Goal: Information Seeking & Learning: Learn about a topic

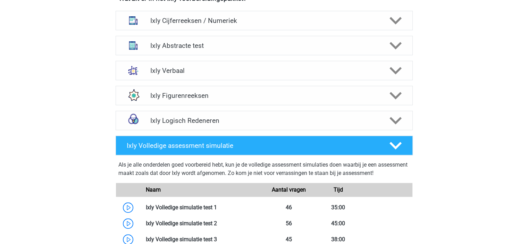
scroll to position [465, 0]
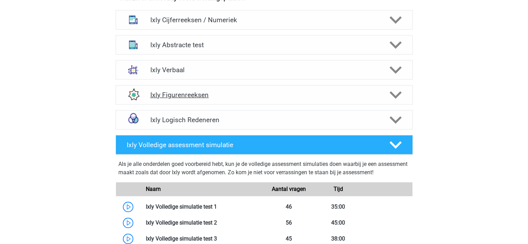
click at [256, 93] on h4 "Ixly Figurenreeksen" at bounding box center [263, 95] width 227 height 8
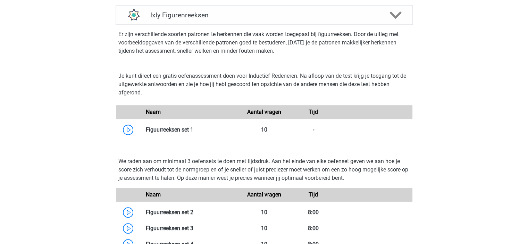
scroll to position [674, 0]
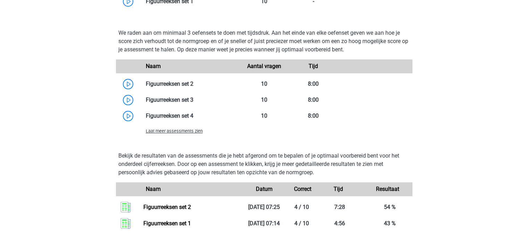
click at [176, 130] on span "Laat meer assessments zien" at bounding box center [174, 130] width 57 height 5
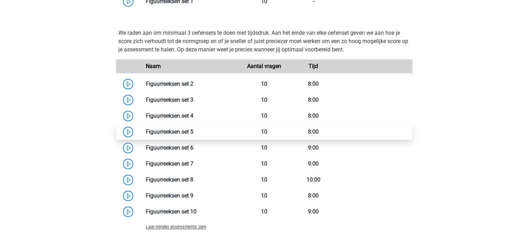
click at [193, 129] on link at bounding box center [193, 131] width 0 height 7
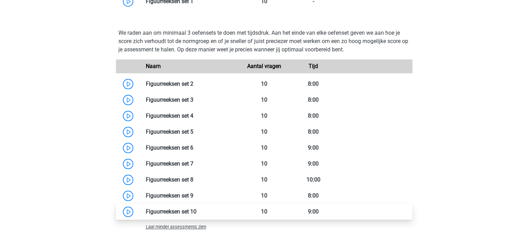
click at [197, 212] on link at bounding box center [197, 211] width 0 height 7
click at [197, 211] on link at bounding box center [197, 211] width 0 height 7
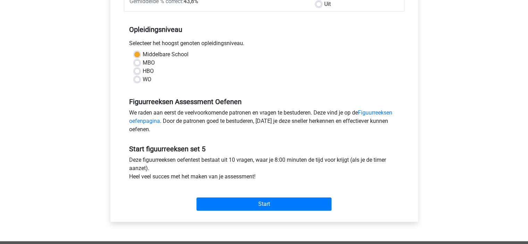
scroll to position [174, 0]
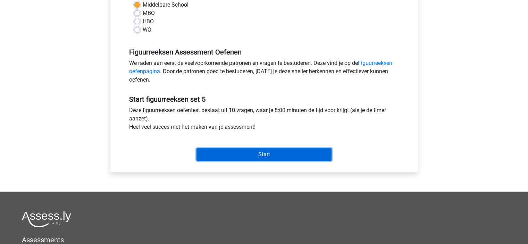
click at [272, 154] on input "Start" at bounding box center [264, 154] width 135 height 13
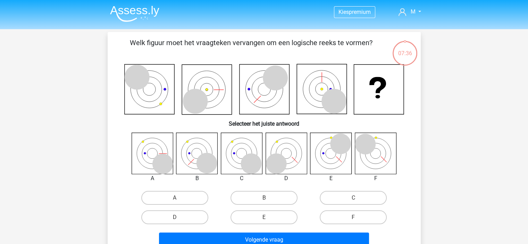
click at [356, 219] on input "F" at bounding box center [355, 219] width 5 height 5
radio input "true"
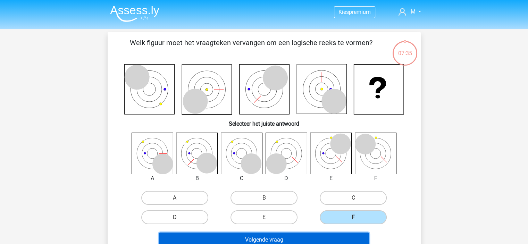
click at [324, 236] on button "Volgende vraag" at bounding box center [264, 240] width 210 height 15
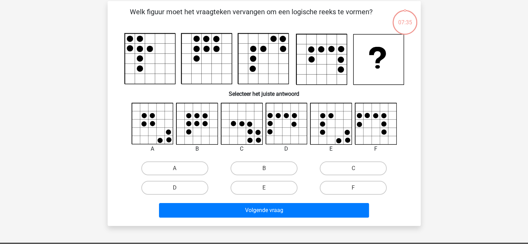
scroll to position [32, 0]
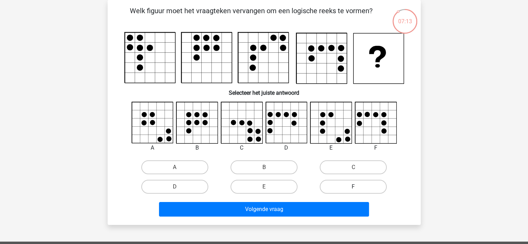
drag, startPoint x: 374, startPoint y: 165, endPoint x: 350, endPoint y: 185, distance: 30.8
click at [373, 166] on label "C" at bounding box center [353, 167] width 67 height 14
click at [358, 167] on input "C" at bounding box center [355, 169] width 5 height 5
radio input "true"
click at [335, 199] on div "Volgende vraag" at bounding box center [264, 208] width 291 height 23
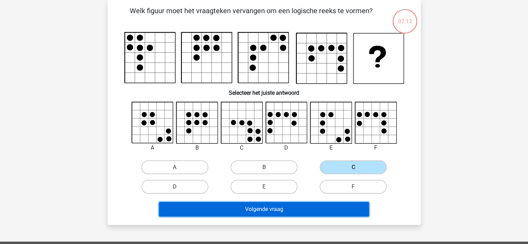
click at [337, 210] on button "Volgende vraag" at bounding box center [264, 209] width 210 height 15
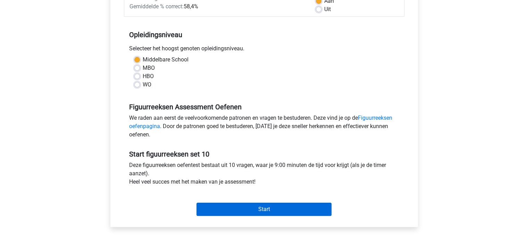
scroll to position [139, 0]
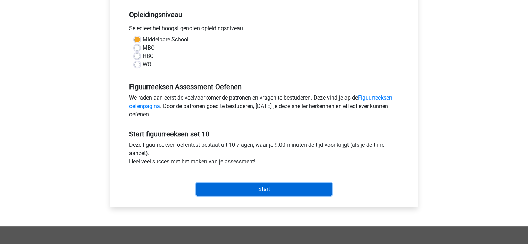
click at [297, 186] on input "Start" at bounding box center [264, 189] width 135 height 13
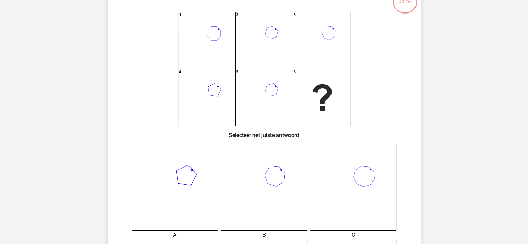
scroll to position [69, 0]
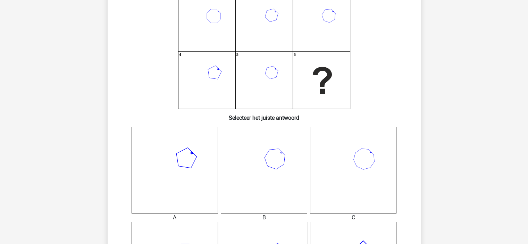
click at [169, 170] on icon at bounding box center [175, 170] width 86 height 86
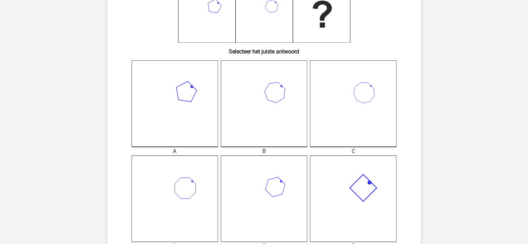
scroll to position [174, 0]
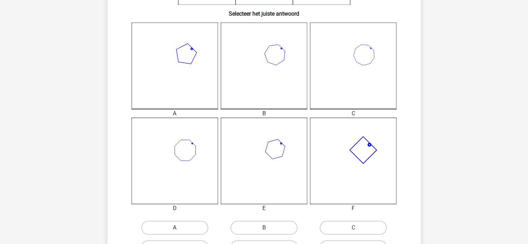
click at [173, 226] on label "A" at bounding box center [174, 228] width 67 height 14
click at [175, 228] on input "A" at bounding box center [177, 230] width 5 height 5
radio input "true"
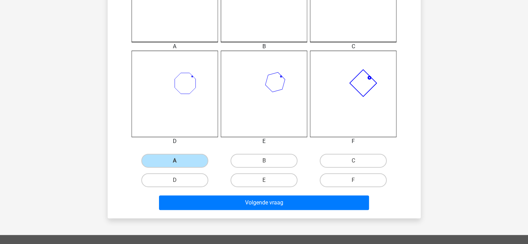
scroll to position [312, 0]
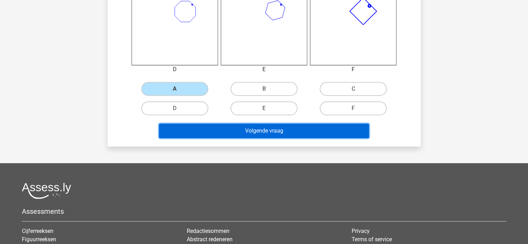
click at [296, 134] on button "Volgende vraag" at bounding box center [264, 131] width 210 height 15
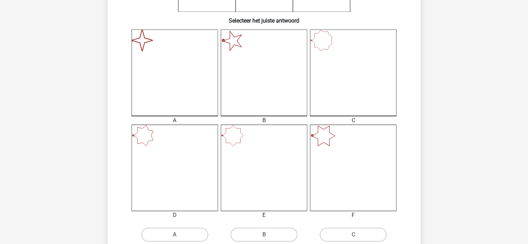
scroll to position [206, 0]
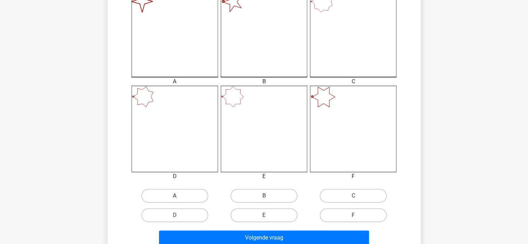
click at [189, 195] on label "A" at bounding box center [174, 196] width 67 height 14
click at [179, 196] on input "A" at bounding box center [177, 198] width 5 height 5
radio input "true"
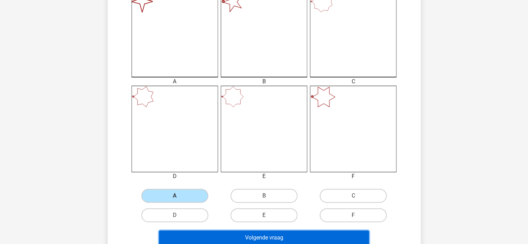
click at [231, 234] on button "Volgende vraag" at bounding box center [264, 238] width 210 height 15
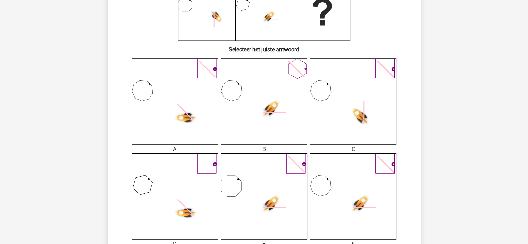
scroll to position [275, 0]
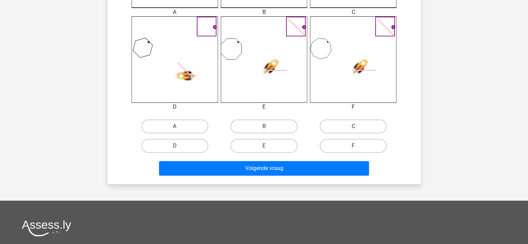
click at [362, 130] on label "C" at bounding box center [353, 126] width 67 height 14
click at [358, 130] on input "C" at bounding box center [355, 128] width 5 height 5
radio input "true"
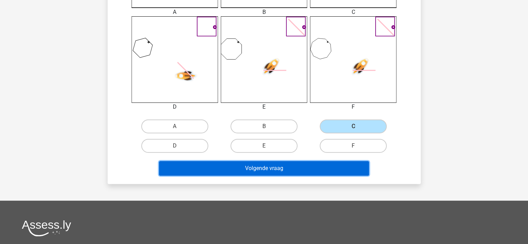
click at [309, 172] on button "Volgende vraag" at bounding box center [264, 168] width 210 height 15
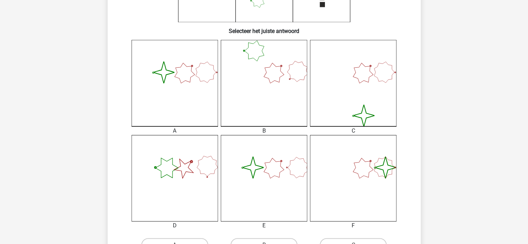
scroll to position [174, 0]
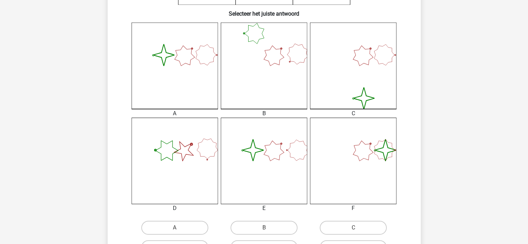
click at [279, 84] on icon at bounding box center [264, 66] width 86 height 86
click at [263, 226] on label "B" at bounding box center [264, 228] width 67 height 14
click at [264, 228] on input "B" at bounding box center [266, 230] width 5 height 5
radio input "true"
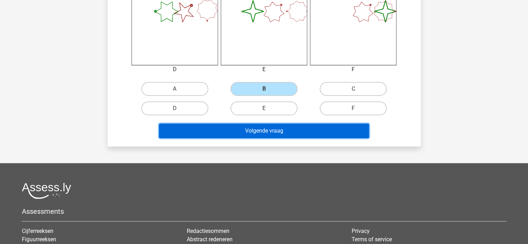
click at [318, 128] on button "Volgende vraag" at bounding box center [264, 131] width 210 height 15
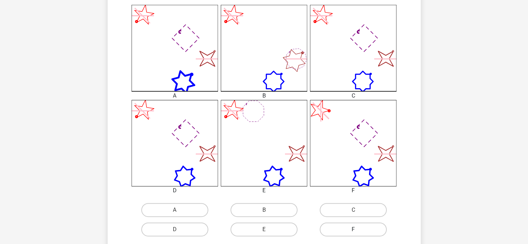
scroll to position [208, 0]
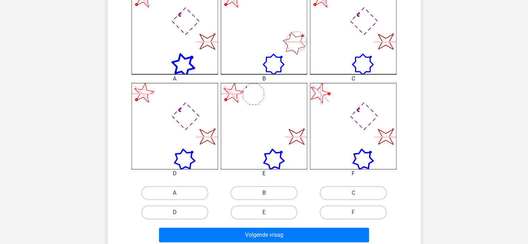
click at [182, 210] on label "D" at bounding box center [174, 213] width 67 height 14
click at [179, 212] on input "D" at bounding box center [177, 214] width 5 height 5
radio input "true"
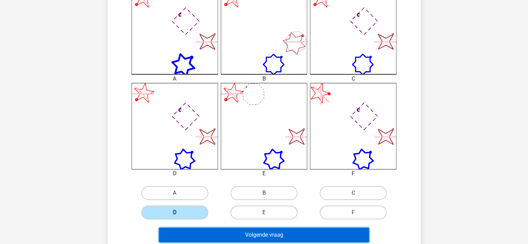
click at [291, 232] on button "Volgende vraag" at bounding box center [264, 235] width 210 height 15
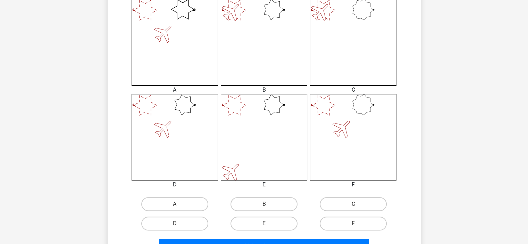
scroll to position [206, 0]
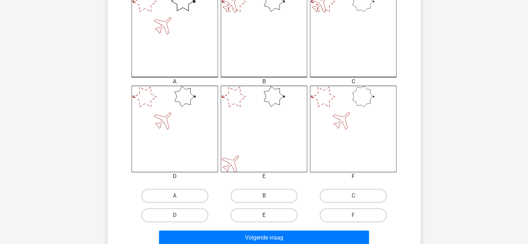
click at [292, 219] on label "E" at bounding box center [264, 215] width 67 height 14
click at [268, 219] on input "E" at bounding box center [266, 217] width 5 height 5
radio input "true"
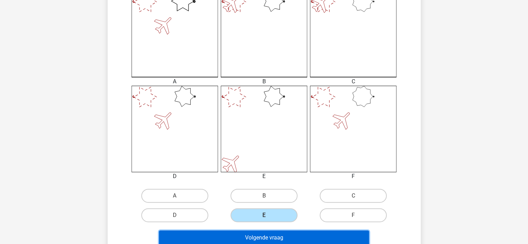
click at [289, 239] on button "Volgende vraag" at bounding box center [264, 238] width 210 height 15
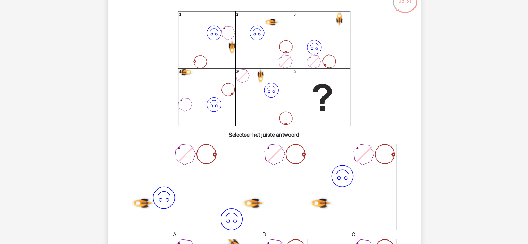
scroll to position [69, 0]
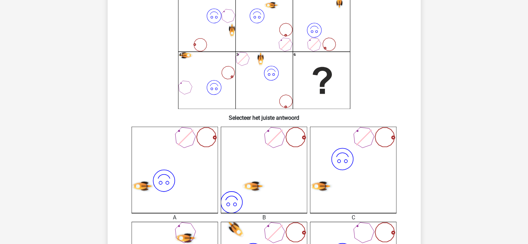
click at [362, 184] on icon "image/svg+xml" at bounding box center [353, 170] width 86 height 86
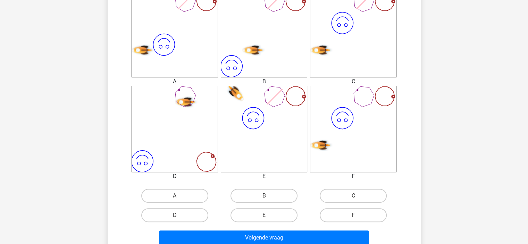
scroll to position [208, 0]
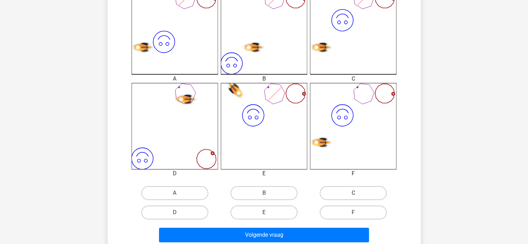
click at [352, 196] on label "C" at bounding box center [353, 193] width 67 height 14
click at [353, 196] on input "C" at bounding box center [355, 195] width 5 height 5
radio input "true"
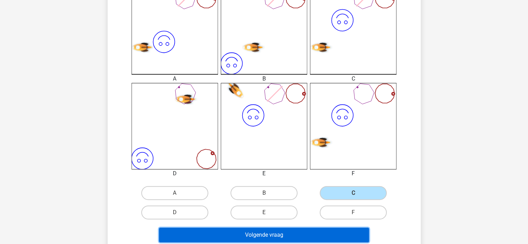
click at [326, 233] on button "Volgende vraag" at bounding box center [264, 235] width 210 height 15
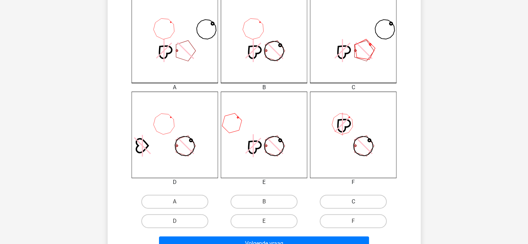
scroll to position [206, 0]
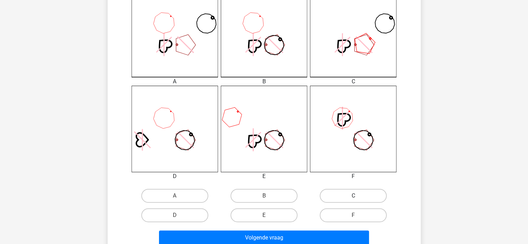
click at [369, 195] on label "C" at bounding box center [353, 196] width 67 height 14
click at [358, 196] on input "C" at bounding box center [355, 198] width 5 height 5
radio input "true"
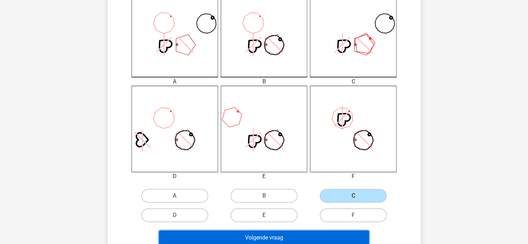
click at [334, 236] on button "Volgende vraag" at bounding box center [264, 238] width 210 height 15
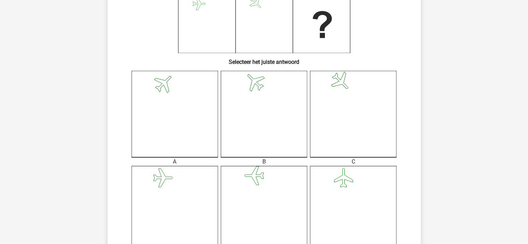
scroll to position [208, 0]
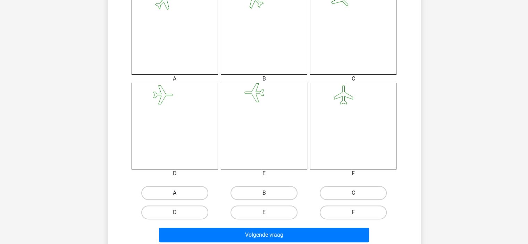
click at [177, 189] on label "A" at bounding box center [174, 193] width 67 height 14
click at [177, 193] on input "A" at bounding box center [177, 195] width 5 height 5
radio input "true"
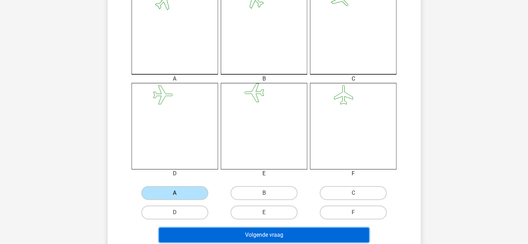
click at [278, 231] on button "Volgende vraag" at bounding box center [264, 235] width 210 height 15
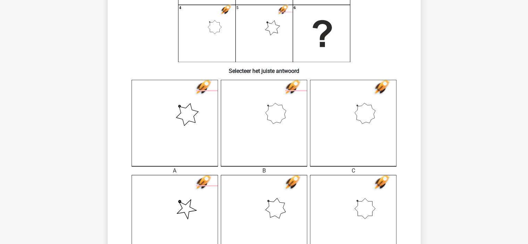
scroll to position [206, 0]
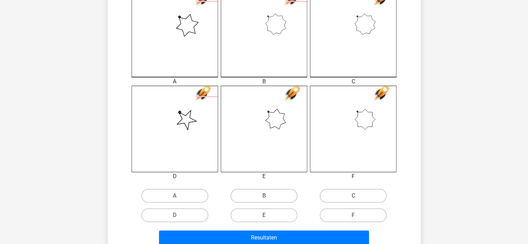
click at [372, 195] on label "C" at bounding box center [353, 196] width 67 height 14
click at [358, 196] on input "C" at bounding box center [355, 198] width 5 height 5
radio input "true"
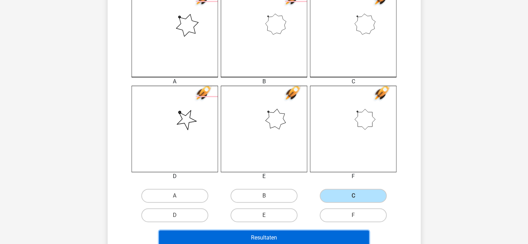
click at [326, 233] on button "Resultaten" at bounding box center [264, 238] width 210 height 15
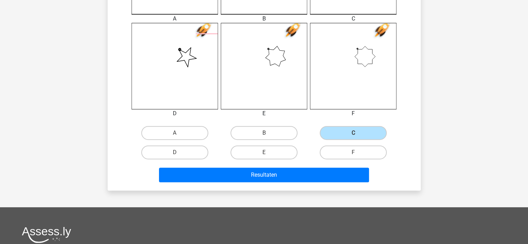
scroll to position [344, 0]
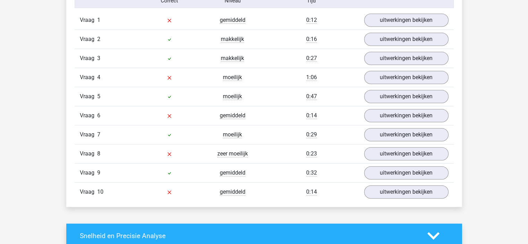
scroll to position [590, 0]
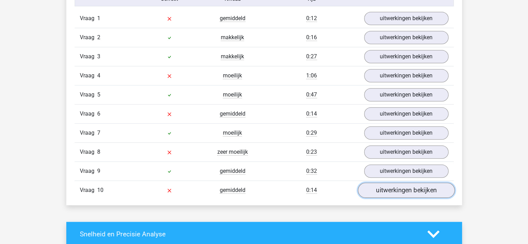
click at [391, 194] on link "uitwerkingen bekijken" at bounding box center [406, 190] width 97 height 15
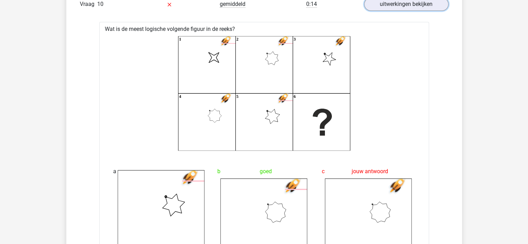
scroll to position [764, 0]
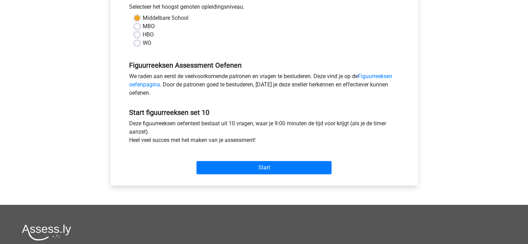
scroll to position [208, 0]
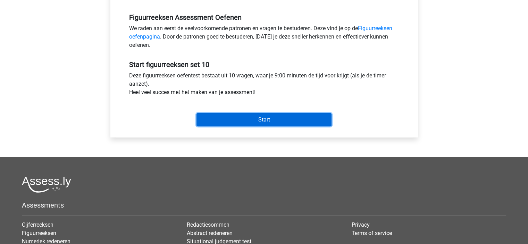
click at [310, 120] on input "Start" at bounding box center [264, 119] width 135 height 13
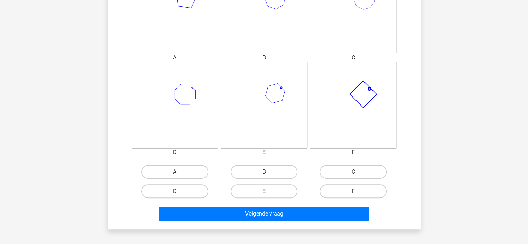
scroll to position [243, 0]
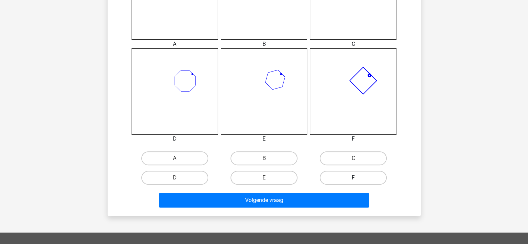
click at [354, 177] on label "F" at bounding box center [353, 178] width 67 height 14
click at [354, 178] on input "F" at bounding box center [355, 180] width 5 height 5
radio input "true"
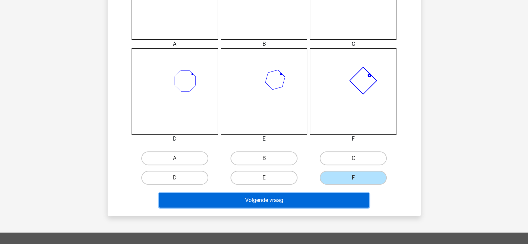
click at [334, 199] on button "Volgende vraag" at bounding box center [264, 200] width 210 height 15
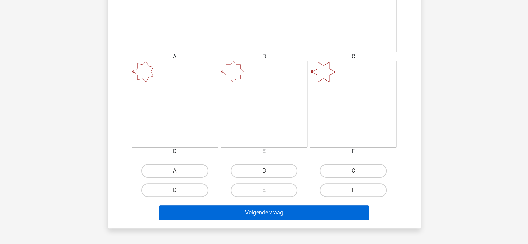
scroll to position [240, 0]
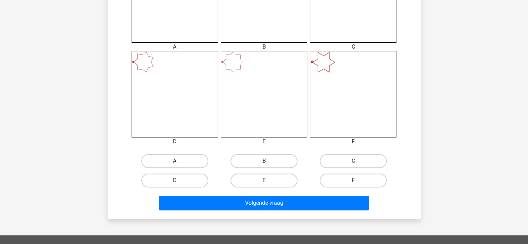
click at [198, 160] on label "A" at bounding box center [174, 161] width 67 height 14
click at [179, 161] on input "A" at bounding box center [177, 163] width 5 height 5
radio input "true"
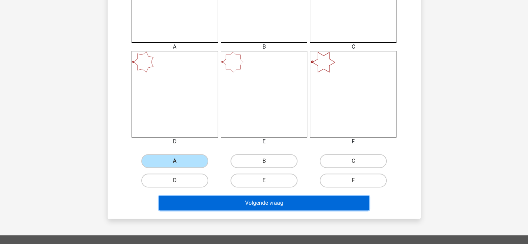
click at [262, 204] on button "Volgende vraag" at bounding box center [264, 203] width 210 height 15
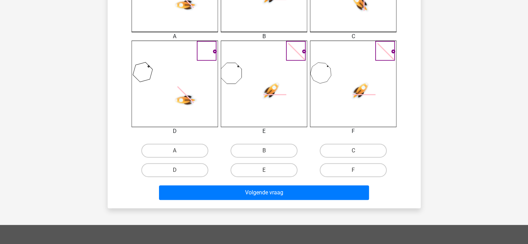
scroll to position [275, 0]
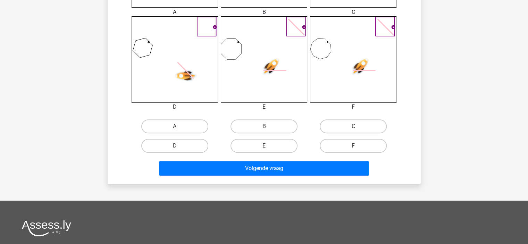
click at [353, 129] on label "C" at bounding box center [353, 126] width 67 height 14
click at [353, 129] on input "C" at bounding box center [355, 128] width 5 height 5
radio input "true"
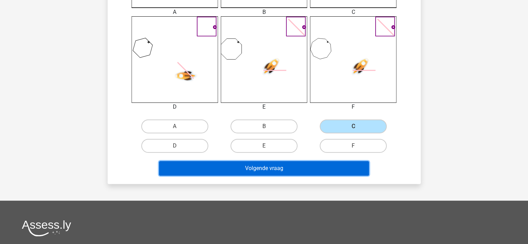
click at [346, 172] on button "Volgende vraag" at bounding box center [264, 168] width 210 height 15
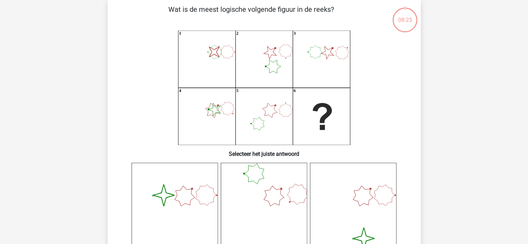
scroll to position [32, 0]
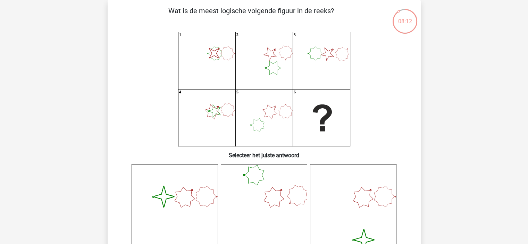
click at [178, 197] on icon "image/svg+xml" at bounding box center [175, 207] width 86 height 86
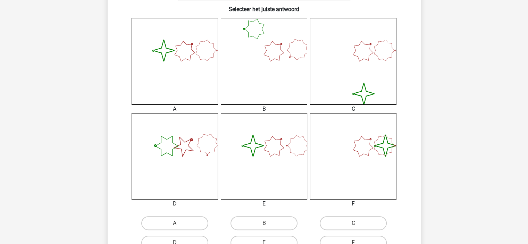
scroll to position [206, 0]
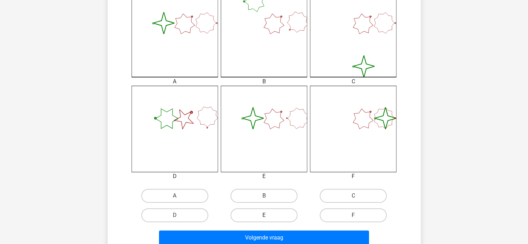
click at [271, 216] on label "E" at bounding box center [264, 215] width 67 height 14
click at [268, 216] on input "E" at bounding box center [266, 217] width 5 height 5
radio input "true"
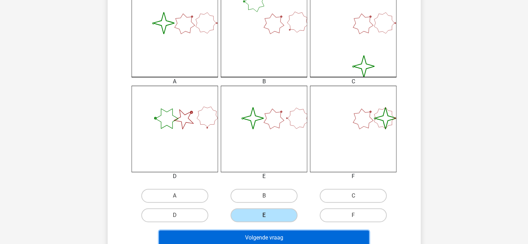
click at [273, 233] on button "Volgende vraag" at bounding box center [264, 238] width 210 height 15
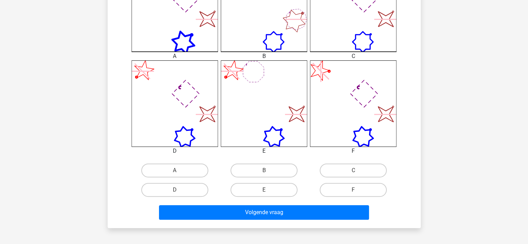
scroll to position [240, 0]
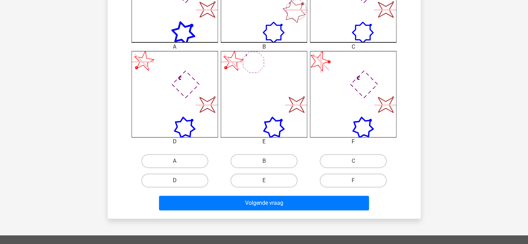
click at [179, 174] on label "D" at bounding box center [174, 181] width 67 height 14
click at [179, 181] on input "D" at bounding box center [177, 183] width 5 height 5
radio input "true"
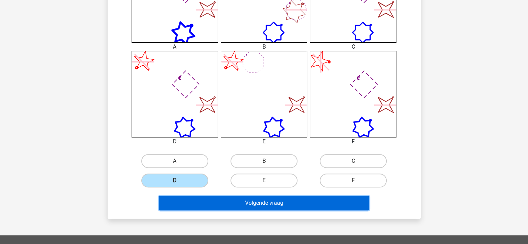
click at [246, 205] on button "Volgende vraag" at bounding box center [264, 203] width 210 height 15
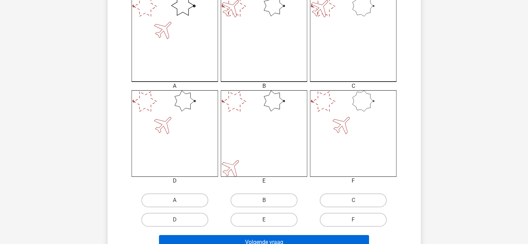
scroll to position [243, 0]
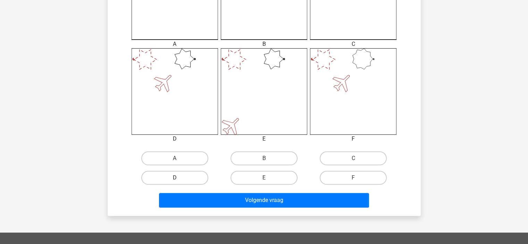
click at [188, 183] on label "D" at bounding box center [174, 178] width 67 height 14
click at [179, 182] on input "D" at bounding box center [177, 180] width 5 height 5
radio input "true"
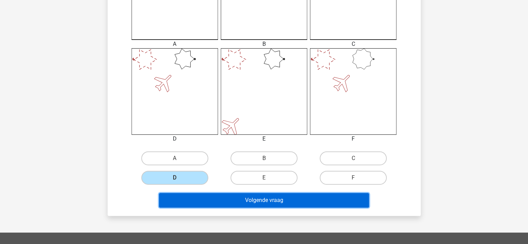
click at [257, 203] on button "Volgende vraag" at bounding box center [264, 200] width 210 height 15
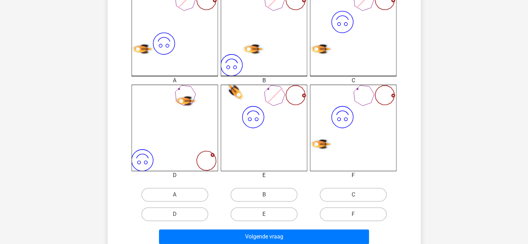
scroll to position [208, 0]
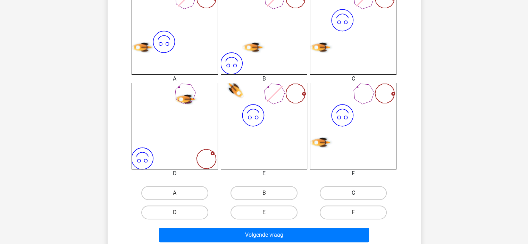
click at [365, 194] on label "C" at bounding box center [353, 193] width 67 height 14
click at [358, 194] on input "C" at bounding box center [355, 195] width 5 height 5
radio input "true"
click at [191, 212] on label "D" at bounding box center [174, 213] width 67 height 14
click at [179, 212] on input "D" at bounding box center [177, 214] width 5 height 5
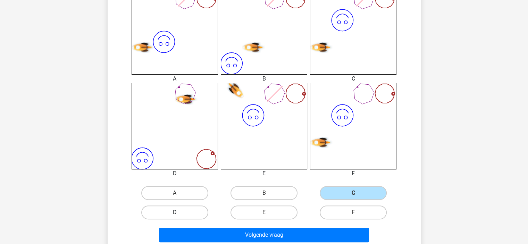
radio input "true"
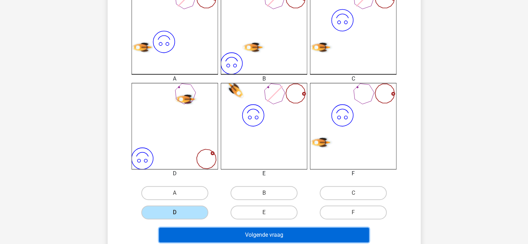
click at [227, 231] on button "Volgende vraag" at bounding box center [264, 235] width 210 height 15
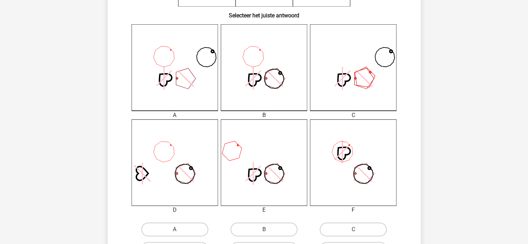
scroll to position [174, 0]
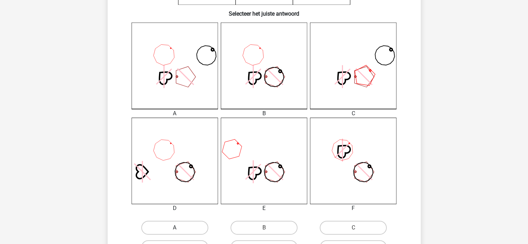
click at [179, 225] on label "A" at bounding box center [174, 228] width 67 height 14
click at [179, 228] on input "A" at bounding box center [177, 230] width 5 height 5
radio input "true"
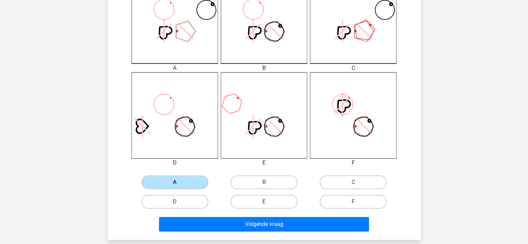
scroll to position [278, 0]
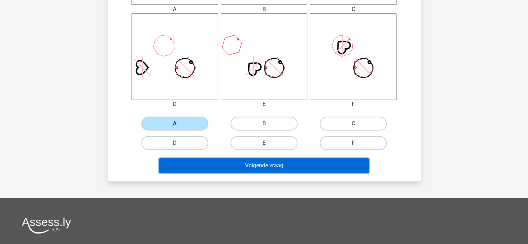
click at [318, 164] on button "Volgende vraag" at bounding box center [264, 165] width 210 height 15
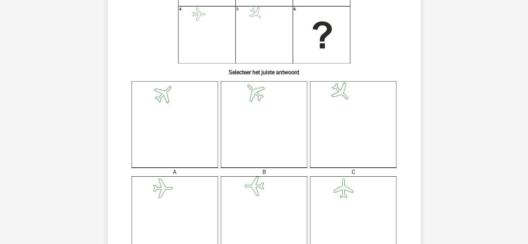
scroll to position [136, 0]
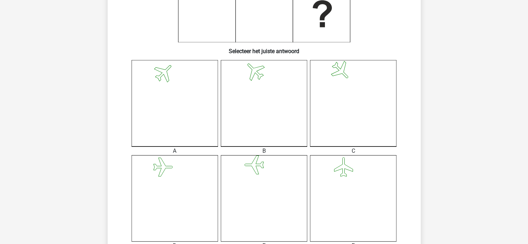
click at [181, 129] on icon at bounding box center [175, 103] width 86 height 86
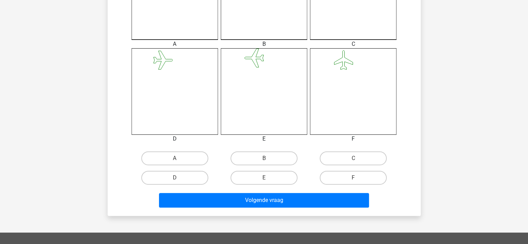
scroll to position [275, 0]
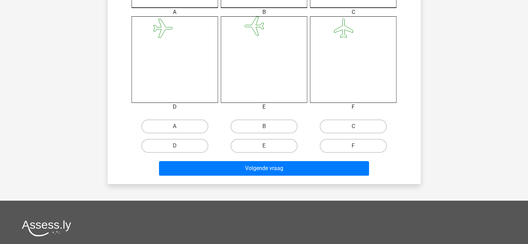
click at [179, 127] on input "A" at bounding box center [177, 128] width 5 height 5
radio input "true"
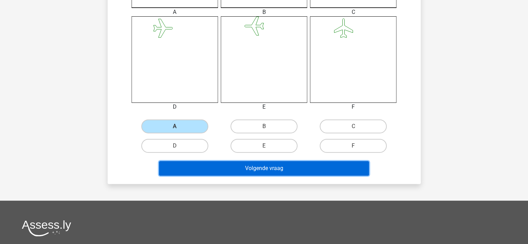
click at [260, 170] on button "Volgende vraag" at bounding box center [264, 168] width 210 height 15
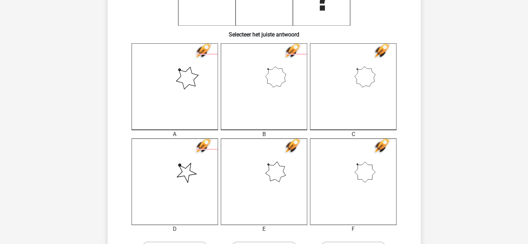
scroll to position [206, 0]
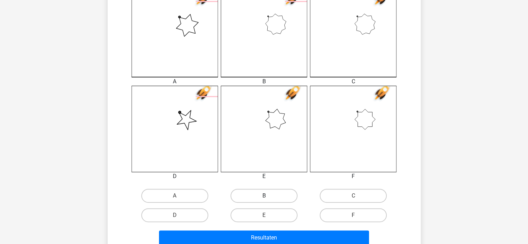
click at [252, 192] on label "B" at bounding box center [264, 196] width 67 height 14
click at [264, 196] on input "B" at bounding box center [266, 198] width 5 height 5
radio input "true"
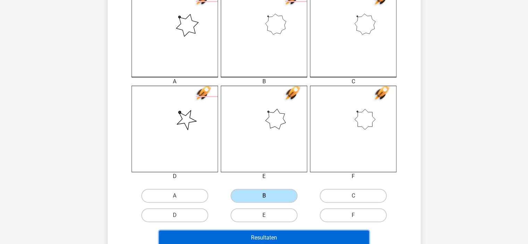
click at [276, 236] on button "Resultaten" at bounding box center [264, 238] width 210 height 15
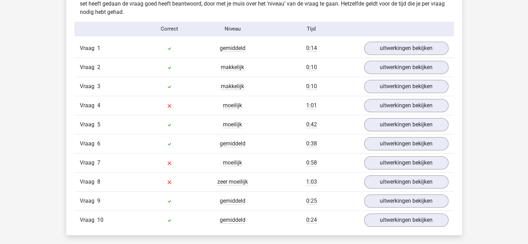
scroll to position [555, 0]
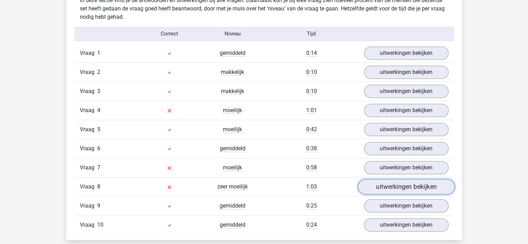
click at [398, 186] on link "uitwerkingen bekijken" at bounding box center [406, 186] width 97 height 15
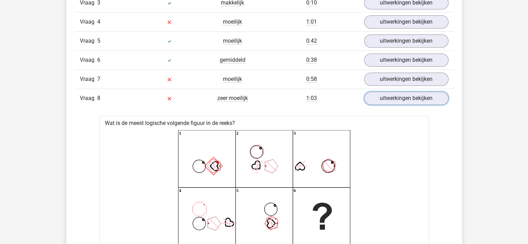
scroll to position [625, 0]
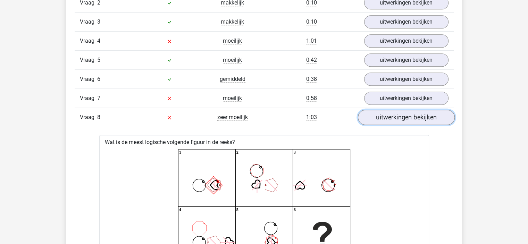
click at [398, 114] on link "uitwerkingen bekijken" at bounding box center [406, 117] width 97 height 15
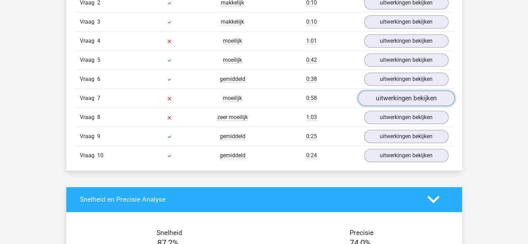
click at [398, 98] on link "uitwerkingen bekijken" at bounding box center [406, 98] width 97 height 15
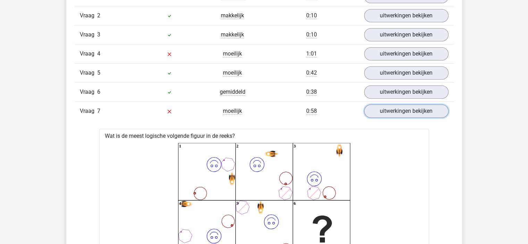
scroll to position [590, 0]
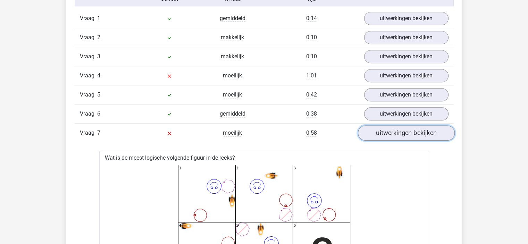
click at [386, 134] on link "uitwerkingen bekijken" at bounding box center [406, 132] width 97 height 15
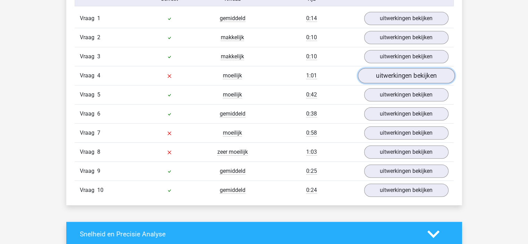
click at [394, 75] on link "uitwerkingen bekijken" at bounding box center [406, 75] width 97 height 15
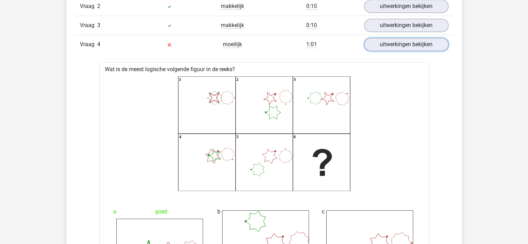
scroll to position [555, 0]
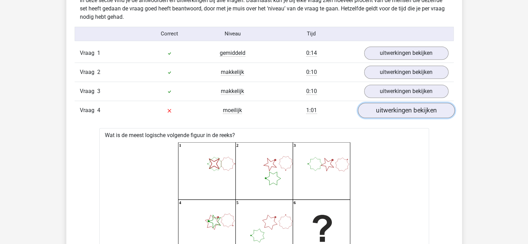
click at [411, 111] on link "uitwerkingen bekijken" at bounding box center [406, 110] width 97 height 15
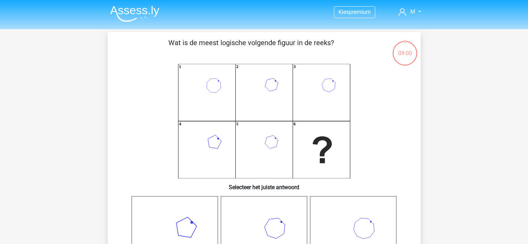
scroll to position [206, 0]
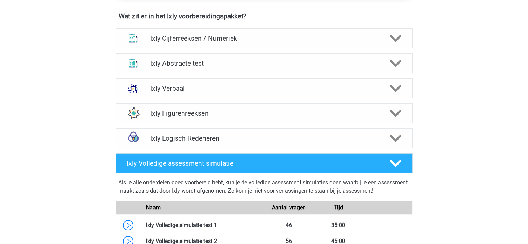
scroll to position [431, 0]
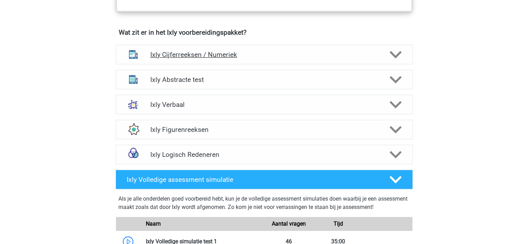
click at [234, 52] on h4 "Ixly Cijferreeksen / Numeriek" at bounding box center [263, 55] width 227 height 8
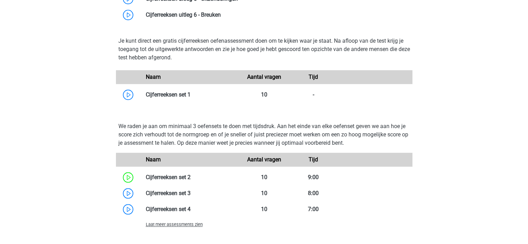
scroll to position [604, 0]
drag, startPoint x: 182, startPoint y: 224, endPoint x: 167, endPoint y: 219, distance: 16.1
click at [182, 224] on span "Laat meer assessments zien" at bounding box center [174, 224] width 57 height 5
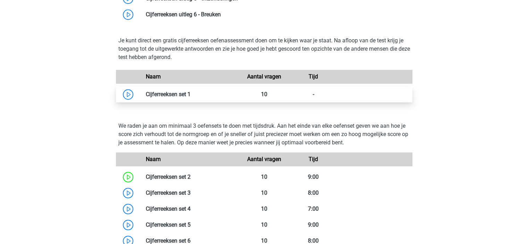
click at [191, 95] on link at bounding box center [191, 94] width 0 height 7
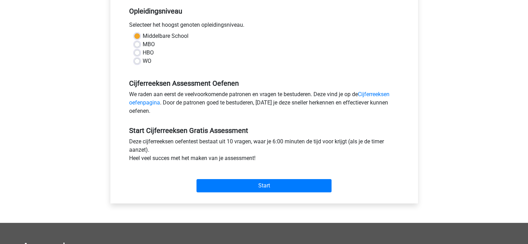
scroll to position [174, 0]
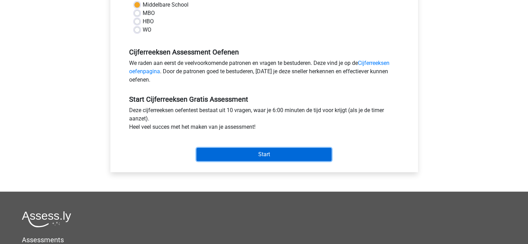
click at [250, 153] on input "Start" at bounding box center [264, 154] width 135 height 13
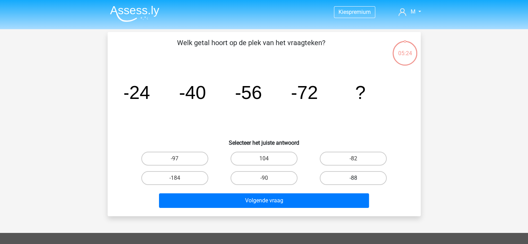
click at [347, 177] on label "-88" at bounding box center [353, 178] width 67 height 14
click at [353, 178] on input "-88" at bounding box center [355, 180] width 5 height 5
radio input "true"
click at [340, 201] on button "Volgende vraag" at bounding box center [264, 200] width 210 height 15
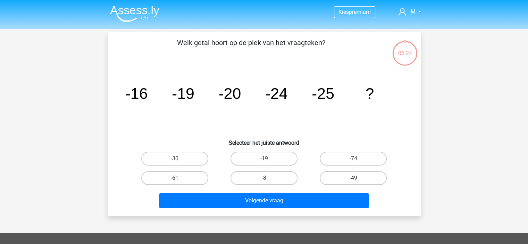
scroll to position [32, 0]
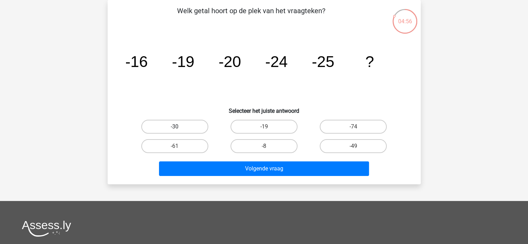
click at [179, 126] on label "-30" at bounding box center [174, 127] width 67 height 14
click at [179, 127] on input "-30" at bounding box center [177, 129] width 5 height 5
radio input "true"
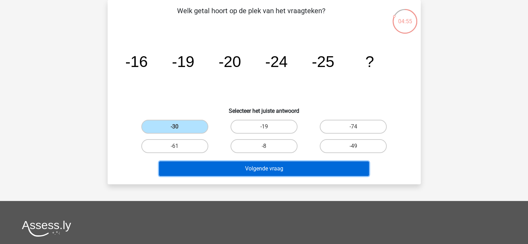
click at [281, 169] on button "Volgende vraag" at bounding box center [264, 168] width 210 height 15
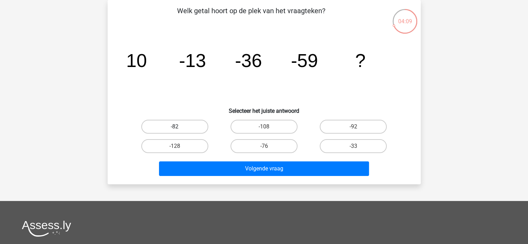
click at [175, 123] on label "-82" at bounding box center [174, 127] width 67 height 14
click at [175, 127] on input "-82" at bounding box center [177, 129] width 5 height 5
radio input "true"
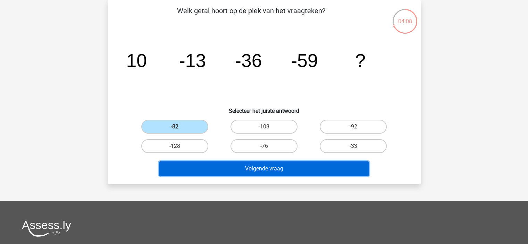
click at [312, 173] on button "Volgende vraag" at bounding box center [264, 168] width 210 height 15
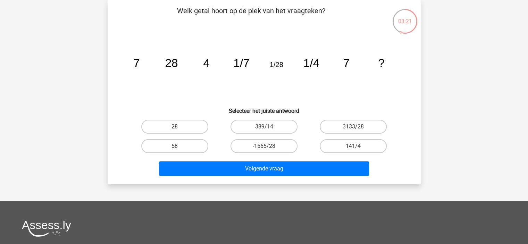
click at [185, 122] on label "28" at bounding box center [174, 127] width 67 height 14
click at [179, 127] on input "28" at bounding box center [177, 129] width 5 height 5
radio input "true"
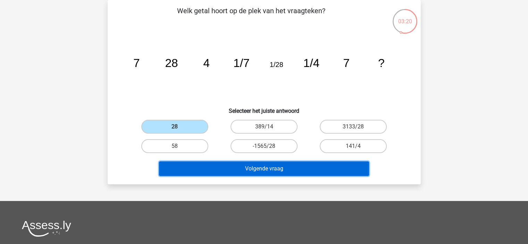
click at [283, 171] on button "Volgende vraag" at bounding box center [264, 168] width 210 height 15
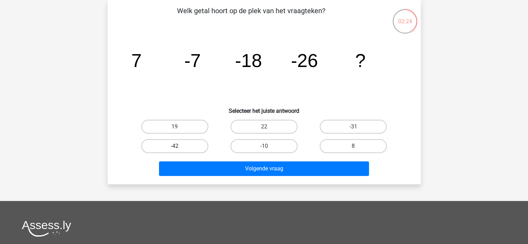
click at [191, 149] on label "-42" at bounding box center [174, 146] width 67 height 14
click at [179, 149] on input "-42" at bounding box center [177, 148] width 5 height 5
radio input "true"
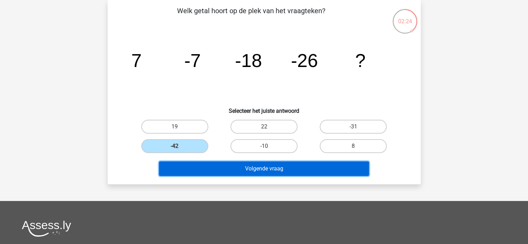
click at [261, 170] on button "Volgende vraag" at bounding box center [264, 168] width 210 height 15
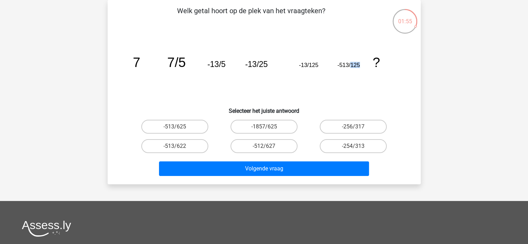
drag, startPoint x: 350, startPoint y: 66, endPoint x: 360, endPoint y: 64, distance: 9.5
click at [360, 64] on icon "image/svg+xml 7 7/5 -13/5 -13/25 -13/125 -513/125 ?" at bounding box center [264, 67] width 280 height 70
click at [175, 124] on label "-513/625" at bounding box center [174, 127] width 67 height 14
click at [175, 127] on input "-513/625" at bounding box center [177, 129] width 5 height 5
radio input "true"
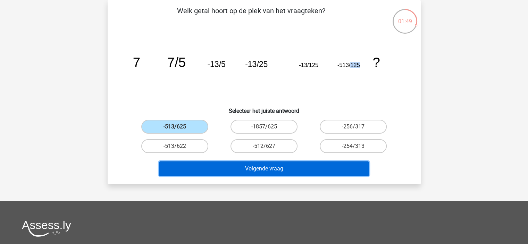
click at [290, 167] on button "Volgende vraag" at bounding box center [264, 168] width 210 height 15
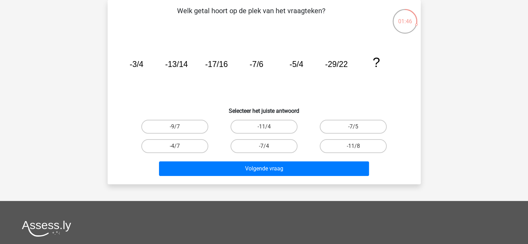
click at [169, 82] on icon "image/svg+xml -3/4 -13/14 -17/16 -7/6 -5/4 -29/22 ?" at bounding box center [264, 67] width 280 height 70
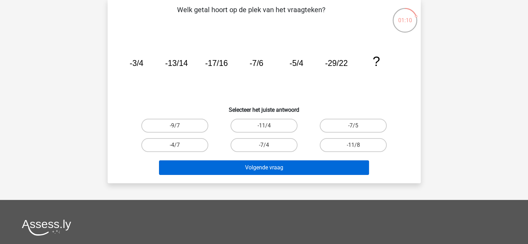
scroll to position [35, 0]
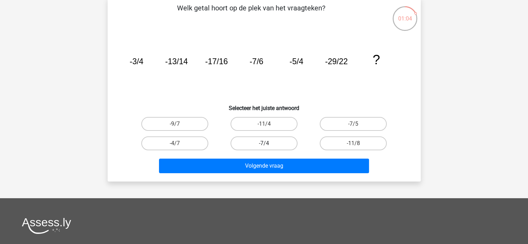
click at [273, 141] on label "-7/4" at bounding box center [264, 143] width 67 height 14
click at [268, 143] on input "-7/4" at bounding box center [266, 145] width 5 height 5
radio input "true"
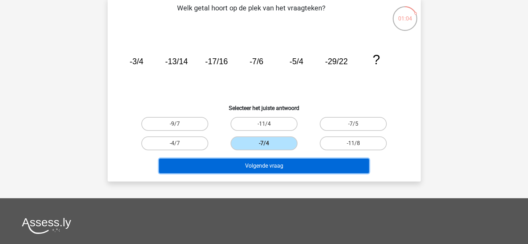
click at [296, 162] on button "Volgende vraag" at bounding box center [264, 166] width 210 height 15
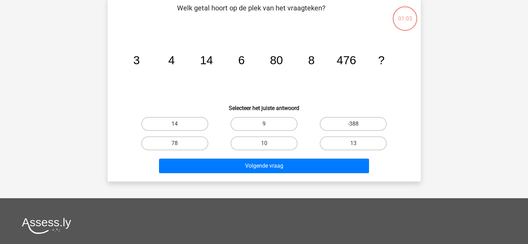
scroll to position [32, 0]
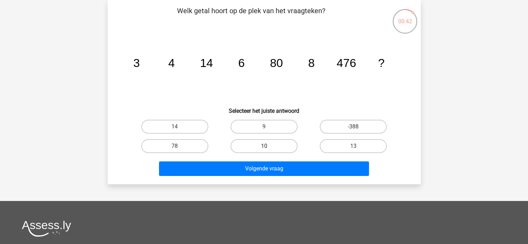
click at [270, 148] on label "10" at bounding box center [264, 146] width 67 height 14
click at [268, 148] on input "10" at bounding box center [266, 148] width 5 height 5
radio input "true"
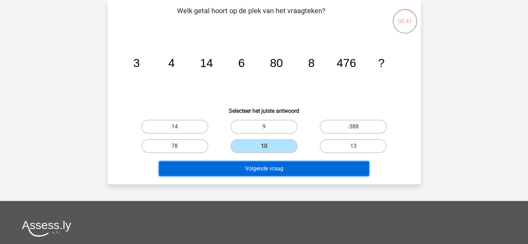
click at [267, 168] on button "Volgende vraag" at bounding box center [264, 168] width 210 height 15
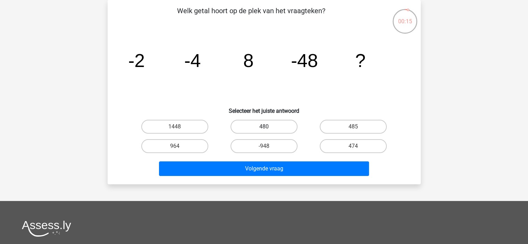
click at [264, 122] on label "480" at bounding box center [264, 127] width 67 height 14
click at [264, 127] on input "480" at bounding box center [266, 129] width 5 height 5
radio input "true"
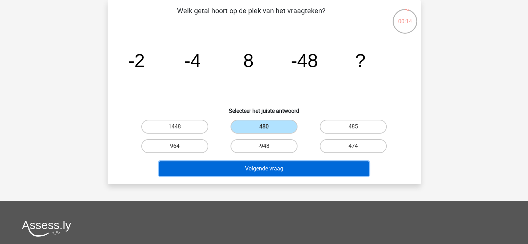
drag, startPoint x: 279, startPoint y: 166, endPoint x: 275, endPoint y: 169, distance: 5.2
click at [279, 166] on button "Volgende vraag" at bounding box center [264, 168] width 210 height 15
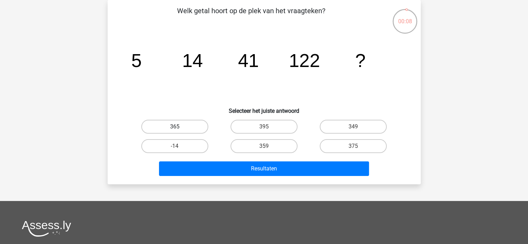
click at [165, 126] on label "365" at bounding box center [174, 127] width 67 height 14
click at [175, 127] on input "365" at bounding box center [177, 129] width 5 height 5
radio input "true"
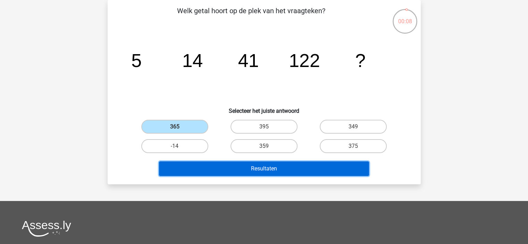
click at [257, 171] on button "Resultaten" at bounding box center [264, 168] width 210 height 15
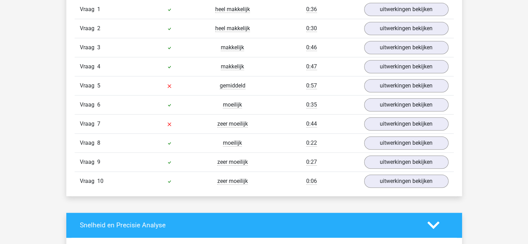
scroll to position [625, 0]
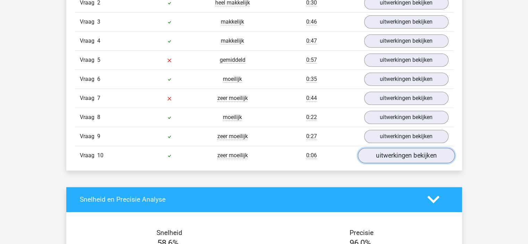
click at [410, 153] on link "uitwerkingen bekijken" at bounding box center [406, 155] width 97 height 15
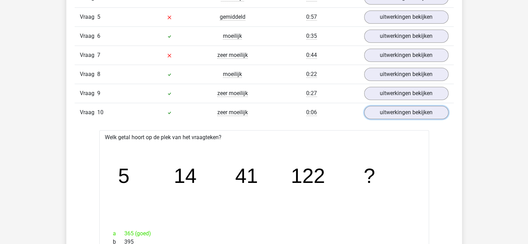
scroll to position [729, 0]
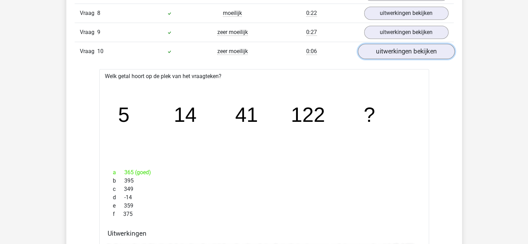
click at [410, 48] on link "uitwerkingen bekijken" at bounding box center [406, 51] width 97 height 15
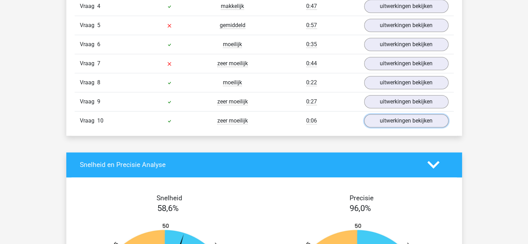
scroll to position [521, 0]
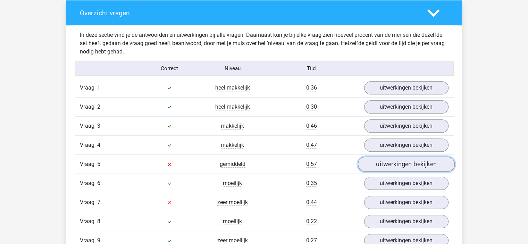
click at [396, 163] on link "uitwerkingen bekijken" at bounding box center [406, 164] width 97 height 15
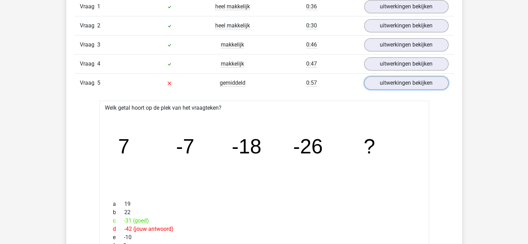
scroll to position [590, 0]
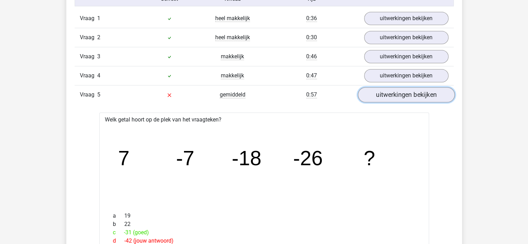
click at [404, 90] on link "uitwerkingen bekijken" at bounding box center [406, 94] width 97 height 15
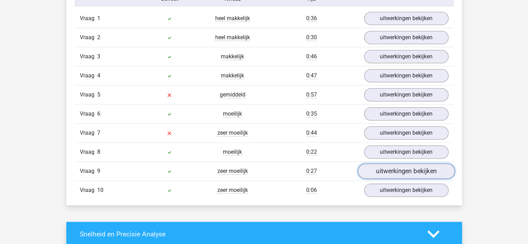
click at [387, 171] on link "uitwerkingen bekijken" at bounding box center [406, 171] width 97 height 15
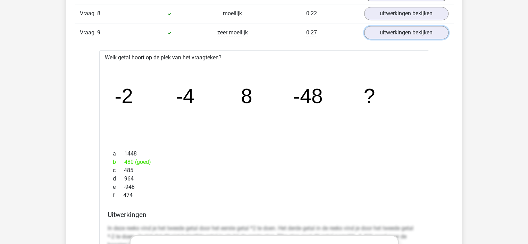
scroll to position [729, 0]
click at [386, 31] on link "uitwerkingen bekijken" at bounding box center [406, 32] width 97 height 15
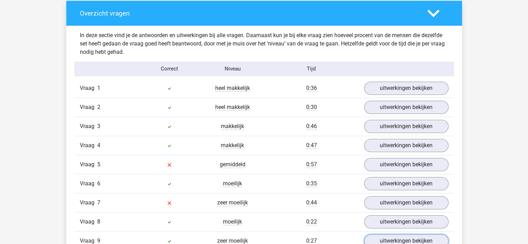
scroll to position [451, 0]
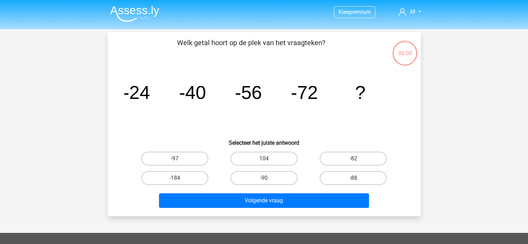
scroll to position [32, 0]
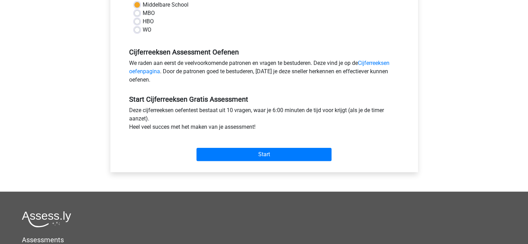
scroll to position [174, 0]
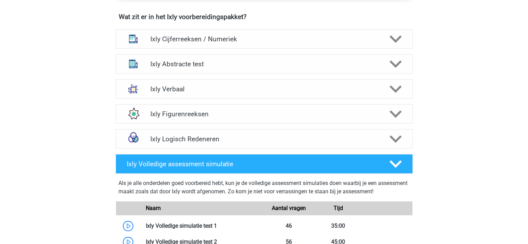
scroll to position [396, 0]
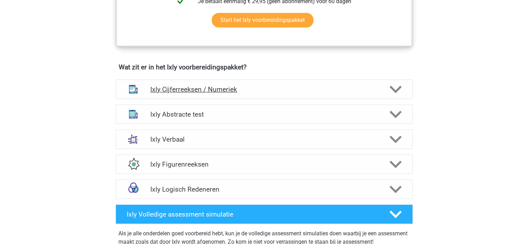
click at [204, 89] on h4 "Ixly Cijferreeksen / Numeriek" at bounding box center [263, 89] width 227 height 8
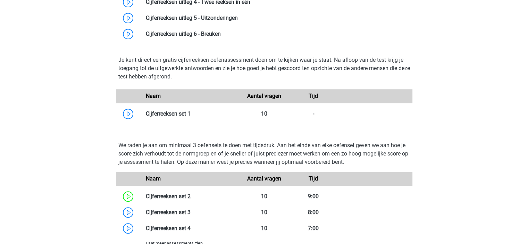
scroll to position [604, 0]
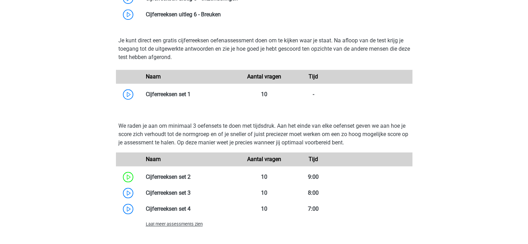
click at [186, 222] on span "Laat meer assessments zien" at bounding box center [174, 224] width 57 height 5
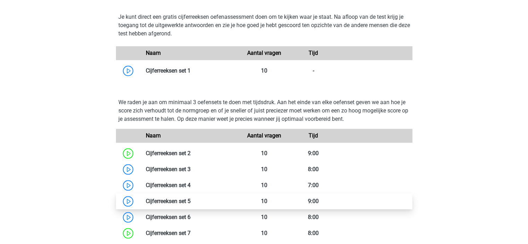
scroll to position [708, 0]
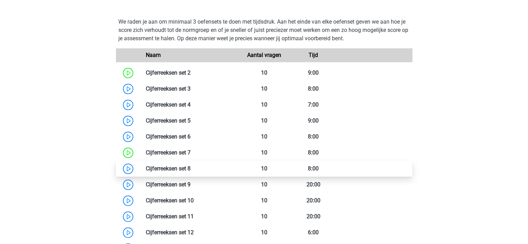
click at [191, 166] on link at bounding box center [191, 168] width 0 height 7
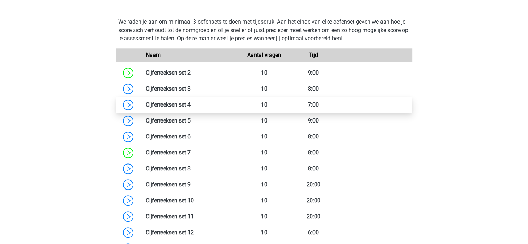
click at [191, 104] on link at bounding box center [191, 104] width 0 height 7
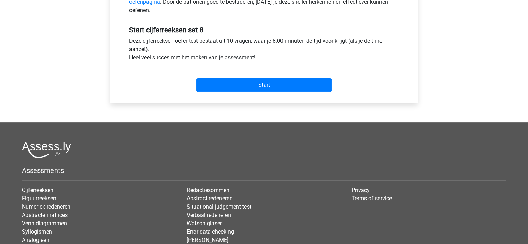
click at [297, 157] on div at bounding box center [264, 150] width 484 height 16
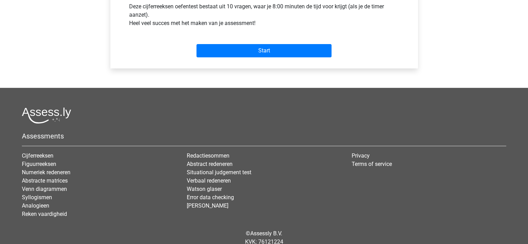
scroll to position [278, 0]
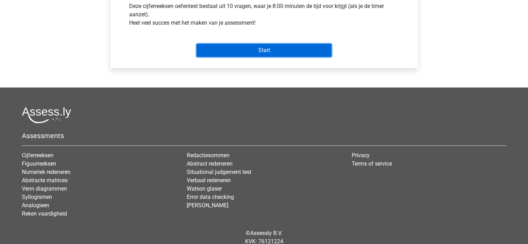
click at [276, 51] on input "Start" at bounding box center [264, 50] width 135 height 13
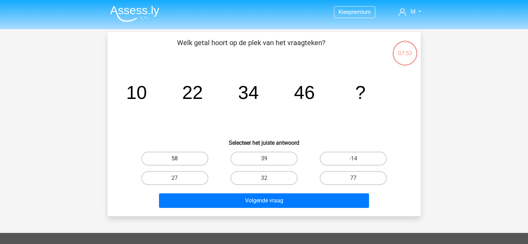
click at [182, 160] on label "58" at bounding box center [174, 159] width 67 height 14
click at [179, 160] on input "58" at bounding box center [177, 161] width 5 height 5
radio input "true"
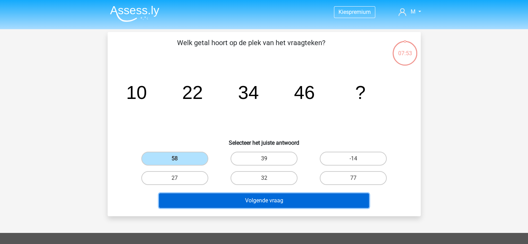
click at [250, 198] on button "Volgende vraag" at bounding box center [264, 200] width 210 height 15
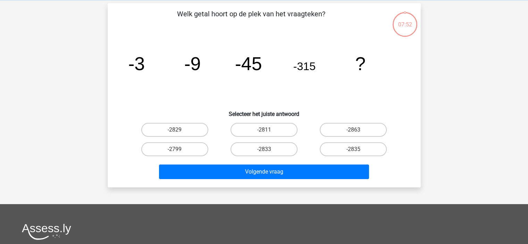
scroll to position [32, 0]
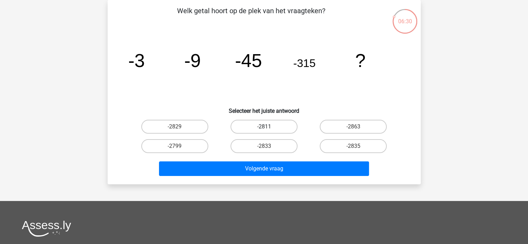
click at [264, 125] on label "-2811" at bounding box center [264, 127] width 67 height 14
click at [264, 127] on input "-2811" at bounding box center [266, 129] width 5 height 5
radio input "true"
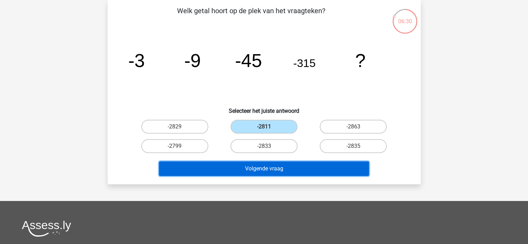
click at [291, 172] on button "Volgende vraag" at bounding box center [264, 168] width 210 height 15
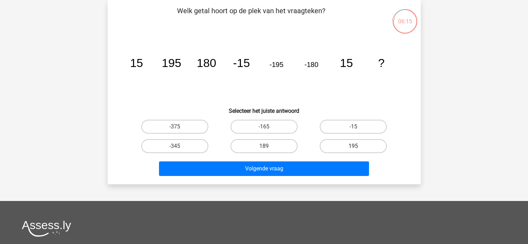
click at [357, 143] on label "195" at bounding box center [353, 146] width 67 height 14
click at [357, 146] on input "195" at bounding box center [355, 148] width 5 height 5
radio input "true"
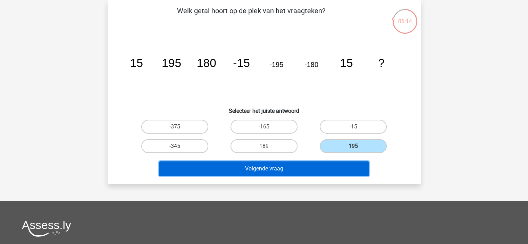
click at [322, 170] on button "Volgende vraag" at bounding box center [264, 168] width 210 height 15
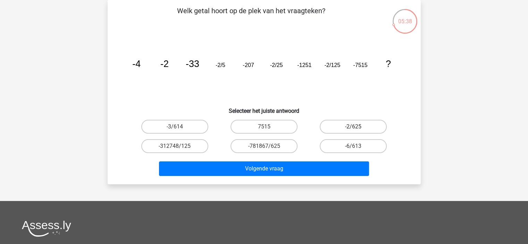
click at [350, 123] on label "-2/625" at bounding box center [353, 127] width 67 height 14
click at [353, 127] on input "-2/625" at bounding box center [355, 129] width 5 height 5
radio input "true"
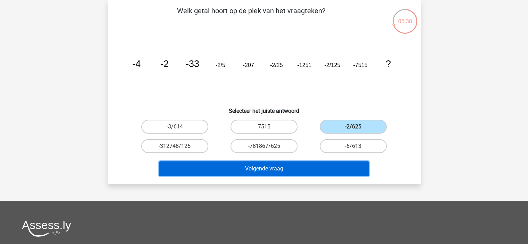
click at [332, 173] on button "Volgende vraag" at bounding box center [264, 168] width 210 height 15
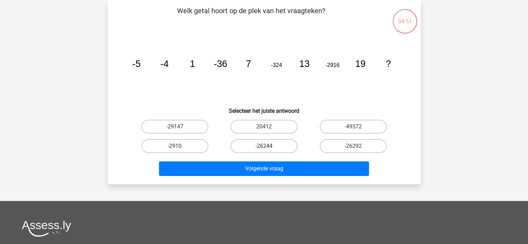
click at [267, 141] on label "-26244" at bounding box center [264, 146] width 67 height 14
click at [267, 146] on input "-26244" at bounding box center [266, 148] width 5 height 5
radio input "true"
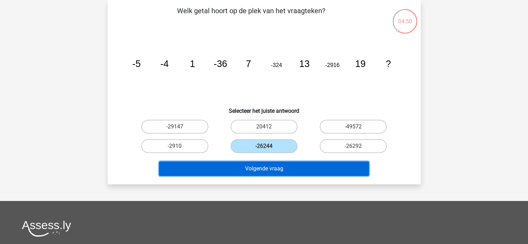
click at [289, 167] on button "Volgende vraag" at bounding box center [264, 168] width 210 height 15
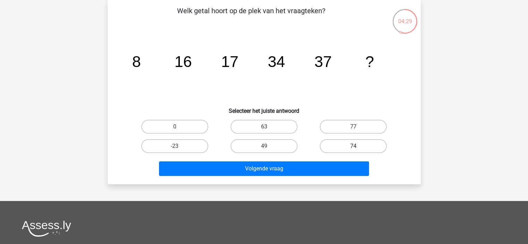
click at [352, 142] on label "74" at bounding box center [353, 146] width 67 height 14
click at [353, 146] on input "74" at bounding box center [355, 148] width 5 height 5
radio input "true"
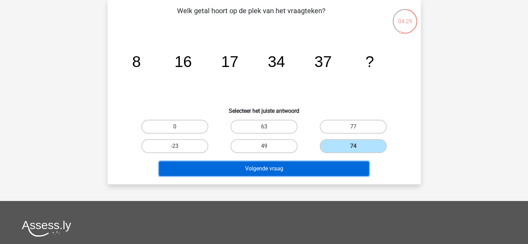
click at [340, 172] on button "Volgende vraag" at bounding box center [264, 168] width 210 height 15
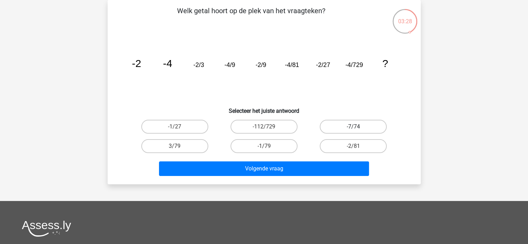
click at [371, 126] on label "-7/74" at bounding box center [353, 127] width 67 height 14
click at [358, 127] on input "-7/74" at bounding box center [355, 129] width 5 height 5
radio input "true"
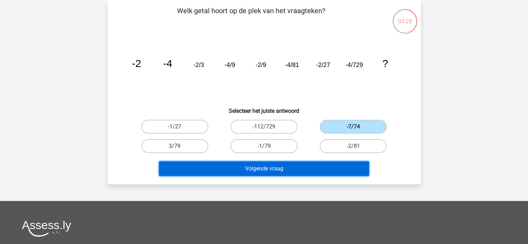
click at [337, 168] on button "Volgende vraag" at bounding box center [264, 168] width 210 height 15
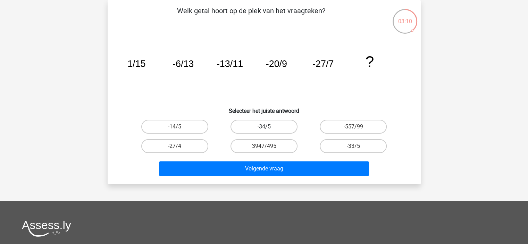
click at [260, 130] on label "-34/5" at bounding box center [264, 127] width 67 height 14
click at [264, 130] on input "-34/5" at bounding box center [266, 129] width 5 height 5
radio input "true"
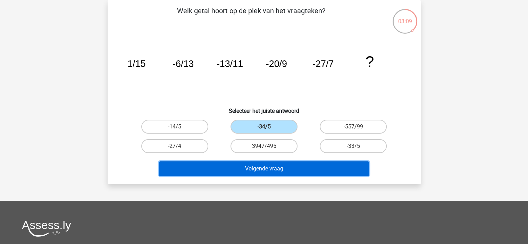
click at [294, 169] on button "Volgende vraag" at bounding box center [264, 168] width 210 height 15
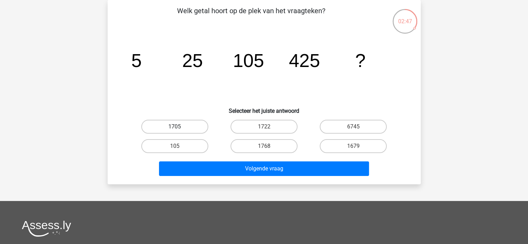
click at [193, 129] on label "1705" at bounding box center [174, 127] width 67 height 14
click at [179, 129] on input "1705" at bounding box center [177, 129] width 5 height 5
radio input "true"
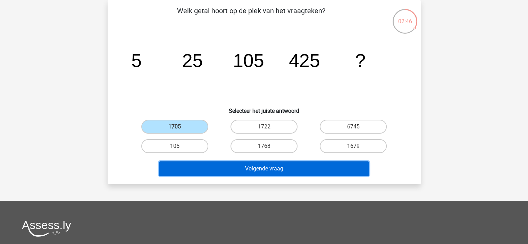
click at [266, 169] on button "Volgende vraag" at bounding box center [264, 168] width 210 height 15
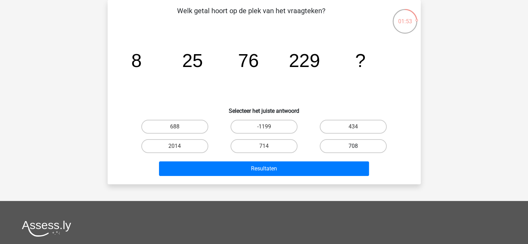
click at [365, 146] on label "708" at bounding box center [353, 146] width 67 height 14
click at [358, 146] on input "708" at bounding box center [355, 148] width 5 height 5
radio input "true"
click at [194, 127] on label "688" at bounding box center [174, 127] width 67 height 14
click at [179, 127] on input "688" at bounding box center [177, 129] width 5 height 5
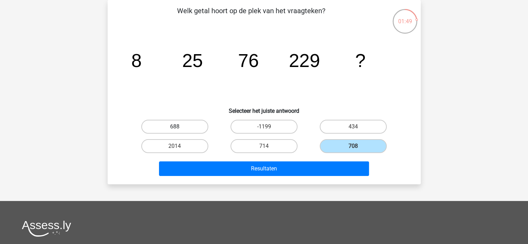
radio input "true"
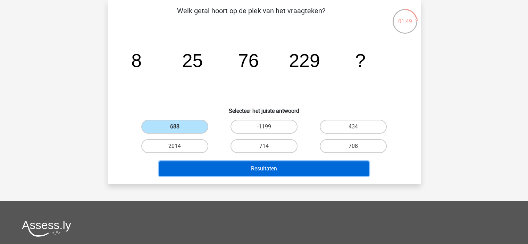
click at [241, 168] on button "Resultaten" at bounding box center [264, 168] width 210 height 15
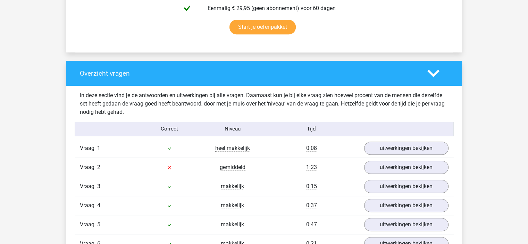
scroll to position [352, 0]
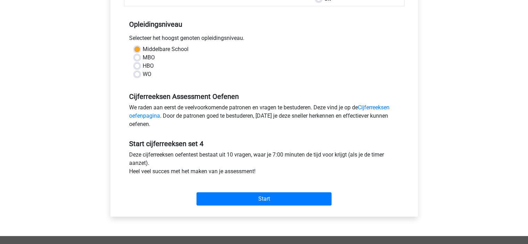
scroll to position [139, 0]
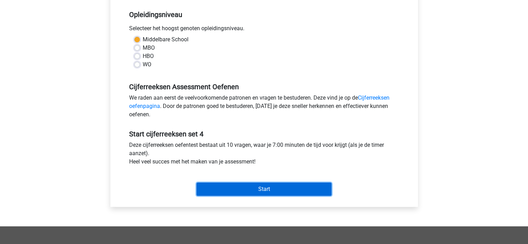
click at [280, 186] on input "Start" at bounding box center [264, 189] width 135 height 13
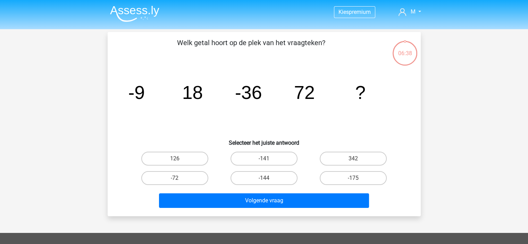
click at [266, 178] on input "-144" at bounding box center [266, 180] width 5 height 5
radio input "true"
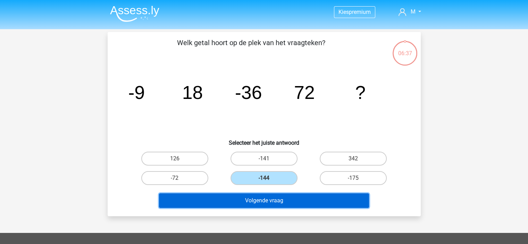
click at [286, 198] on button "Volgende vraag" at bounding box center [264, 200] width 210 height 15
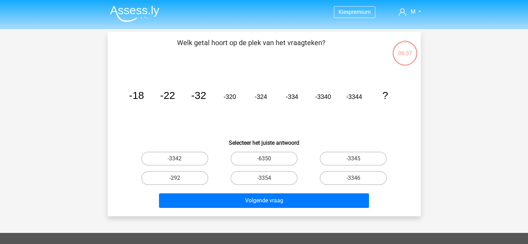
scroll to position [32, 0]
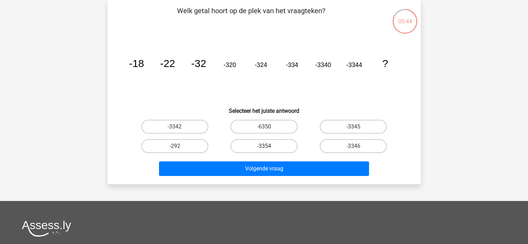
click at [282, 149] on label "-3354" at bounding box center [264, 146] width 67 height 14
click at [268, 149] on input "-3354" at bounding box center [266, 148] width 5 height 5
radio input "true"
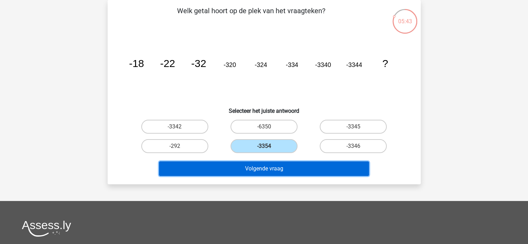
click at [290, 169] on button "Volgende vraag" at bounding box center [264, 168] width 210 height 15
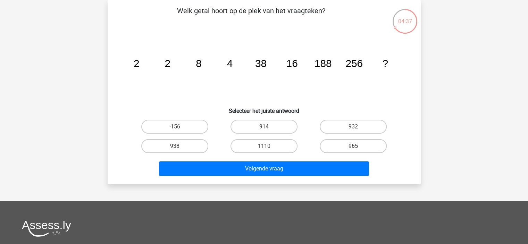
click at [341, 143] on label "965" at bounding box center [353, 146] width 67 height 14
click at [353, 146] on input "965" at bounding box center [355, 148] width 5 height 5
radio input "true"
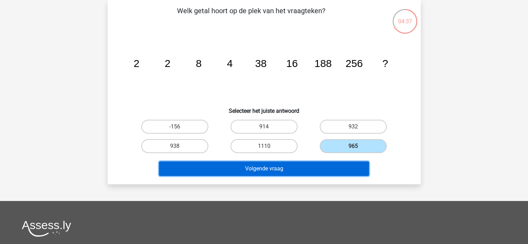
click at [329, 165] on button "Volgende vraag" at bounding box center [264, 168] width 210 height 15
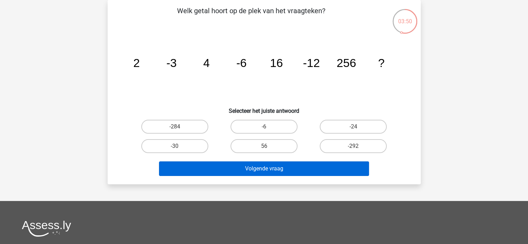
click at [355, 126] on label "-24" at bounding box center [353, 127] width 67 height 14
click at [355, 127] on input "-24" at bounding box center [355, 129] width 5 height 5
radio input "true"
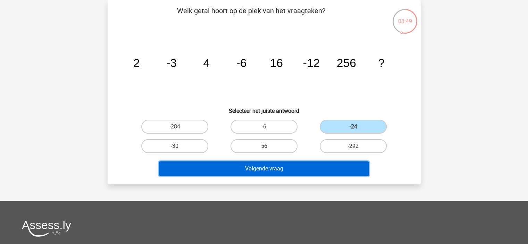
click at [328, 169] on button "Volgende vraag" at bounding box center [264, 168] width 210 height 15
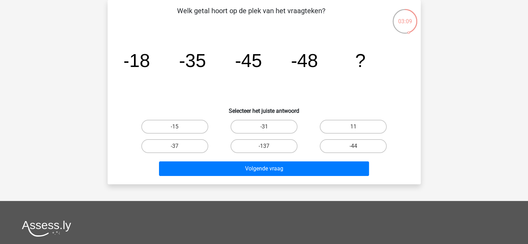
click at [360, 147] on label "-44" at bounding box center [353, 146] width 67 height 14
click at [358, 147] on input "-44" at bounding box center [355, 148] width 5 height 5
radio input "true"
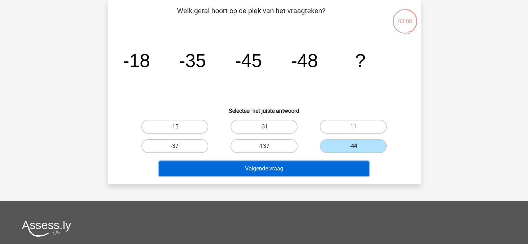
click at [334, 170] on button "Volgende vraag" at bounding box center [264, 168] width 210 height 15
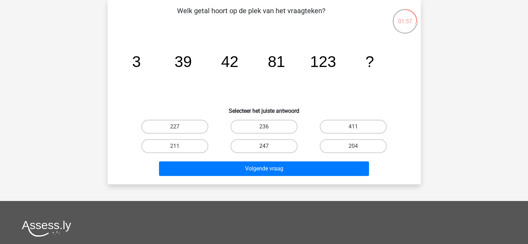
click at [243, 140] on label "247" at bounding box center [264, 146] width 67 height 14
click at [264, 146] on input "247" at bounding box center [266, 148] width 5 height 5
radio input "true"
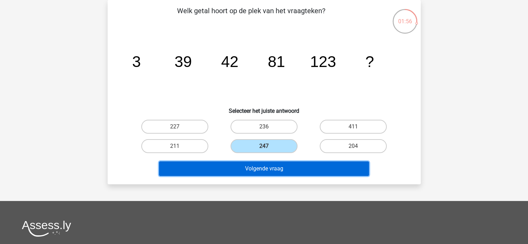
click at [301, 170] on button "Volgende vraag" at bounding box center [264, 168] width 210 height 15
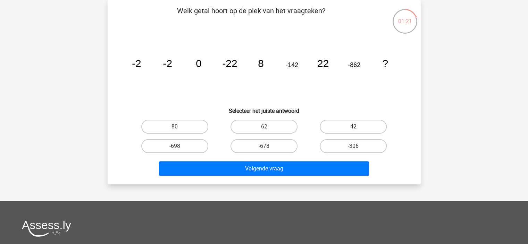
click at [366, 128] on label "42" at bounding box center [353, 127] width 67 height 14
click at [358, 128] on input "42" at bounding box center [355, 129] width 5 height 5
radio input "true"
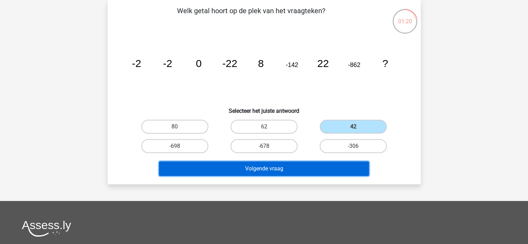
click at [325, 173] on button "Volgende vraag" at bounding box center [264, 168] width 210 height 15
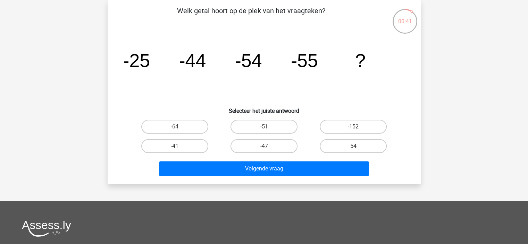
click at [190, 144] on label "-41" at bounding box center [174, 146] width 67 height 14
click at [179, 146] on input "-41" at bounding box center [177, 148] width 5 height 5
radio input "true"
click at [190, 144] on label "-41" at bounding box center [174, 146] width 67 height 14
click at [179, 146] on input "-41" at bounding box center [177, 148] width 5 height 5
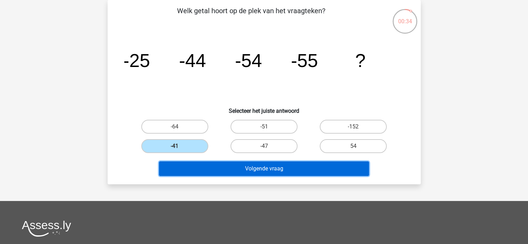
click at [268, 168] on button "Volgende vraag" at bounding box center [264, 168] width 210 height 15
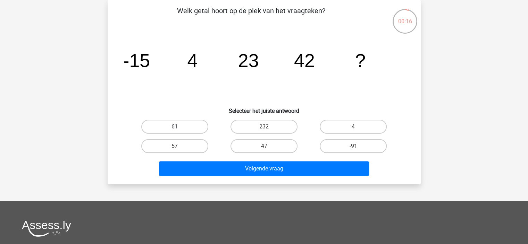
click at [179, 126] on label "61" at bounding box center [174, 127] width 67 height 14
click at [179, 127] on input "61" at bounding box center [177, 129] width 5 height 5
radio input "true"
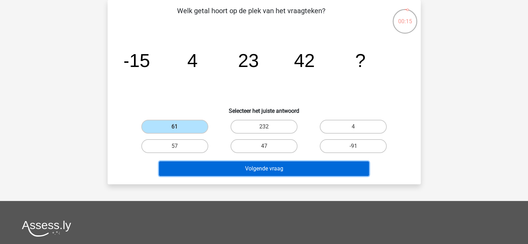
click at [250, 170] on button "Volgende vraag" at bounding box center [264, 168] width 210 height 15
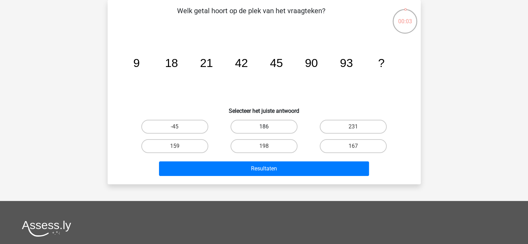
click at [264, 125] on label "186" at bounding box center [264, 127] width 67 height 14
click at [264, 127] on input "186" at bounding box center [266, 129] width 5 height 5
radio input "true"
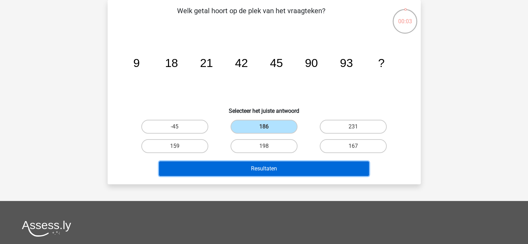
click at [304, 167] on button "Resultaten" at bounding box center [264, 168] width 210 height 15
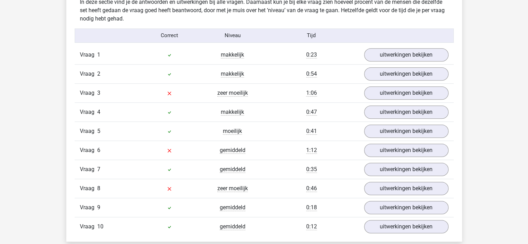
scroll to position [590, 0]
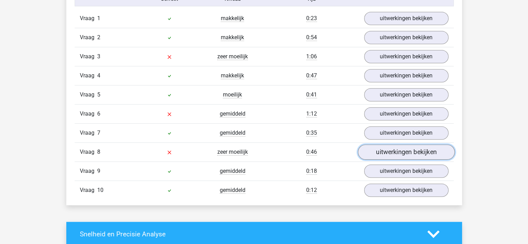
click at [392, 150] on link "uitwerkingen bekijken" at bounding box center [406, 151] width 97 height 15
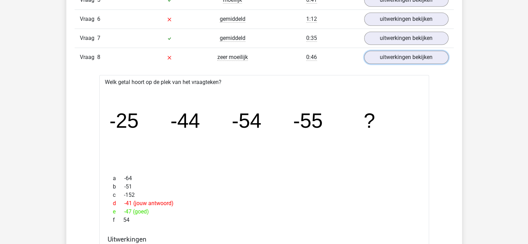
scroll to position [729, 0]
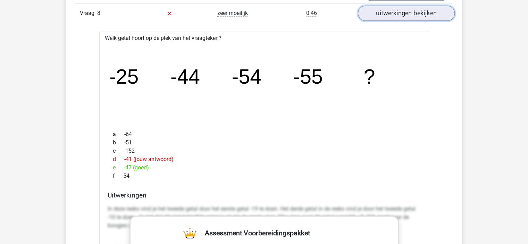
click at [394, 16] on link "uitwerkingen bekijken" at bounding box center [406, 13] width 97 height 15
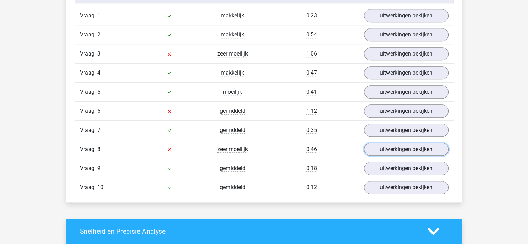
scroll to position [590, 0]
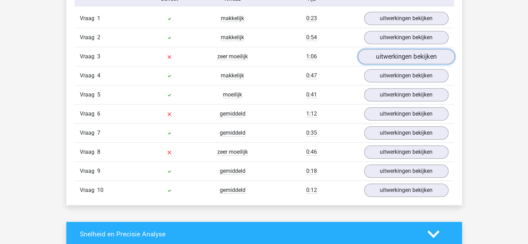
click at [382, 56] on link "uitwerkingen bekijken" at bounding box center [406, 56] width 97 height 15
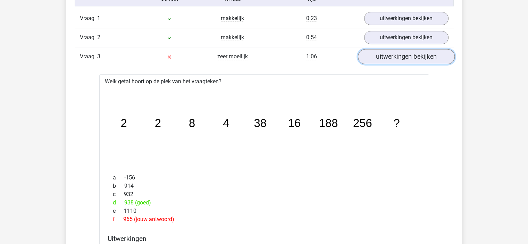
click at [390, 56] on link "uitwerkingen bekijken" at bounding box center [406, 56] width 97 height 15
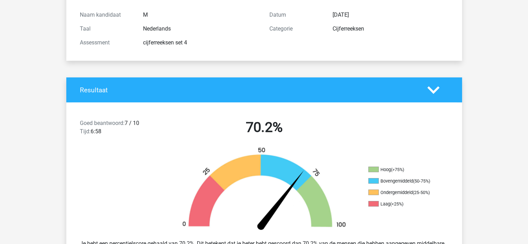
scroll to position [69, 0]
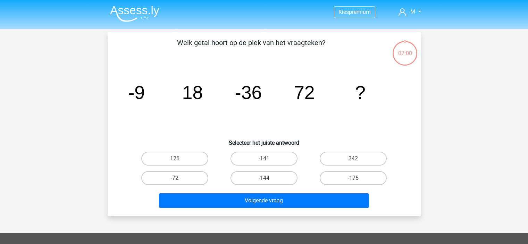
scroll to position [32, 0]
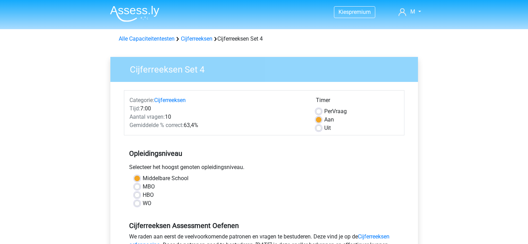
scroll to position [139, 0]
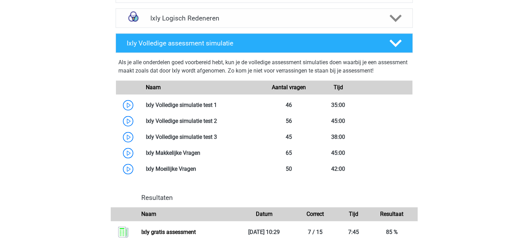
scroll to position [569, 0]
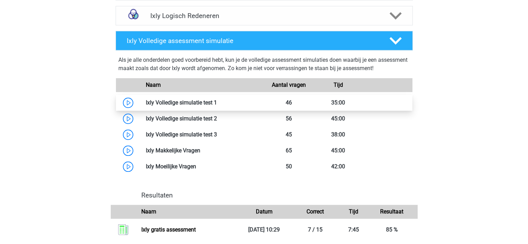
click at [217, 105] on link at bounding box center [217, 102] width 0 height 7
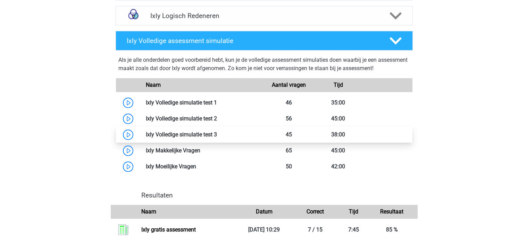
click at [217, 132] on link at bounding box center [217, 134] width 0 height 7
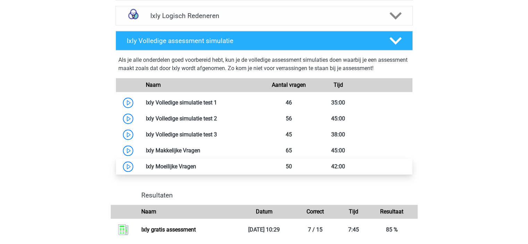
click at [196, 168] on link at bounding box center [196, 166] width 0 height 7
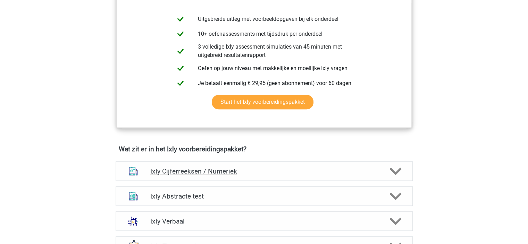
scroll to position [312, 0]
